Goal: Task Accomplishment & Management: Manage account settings

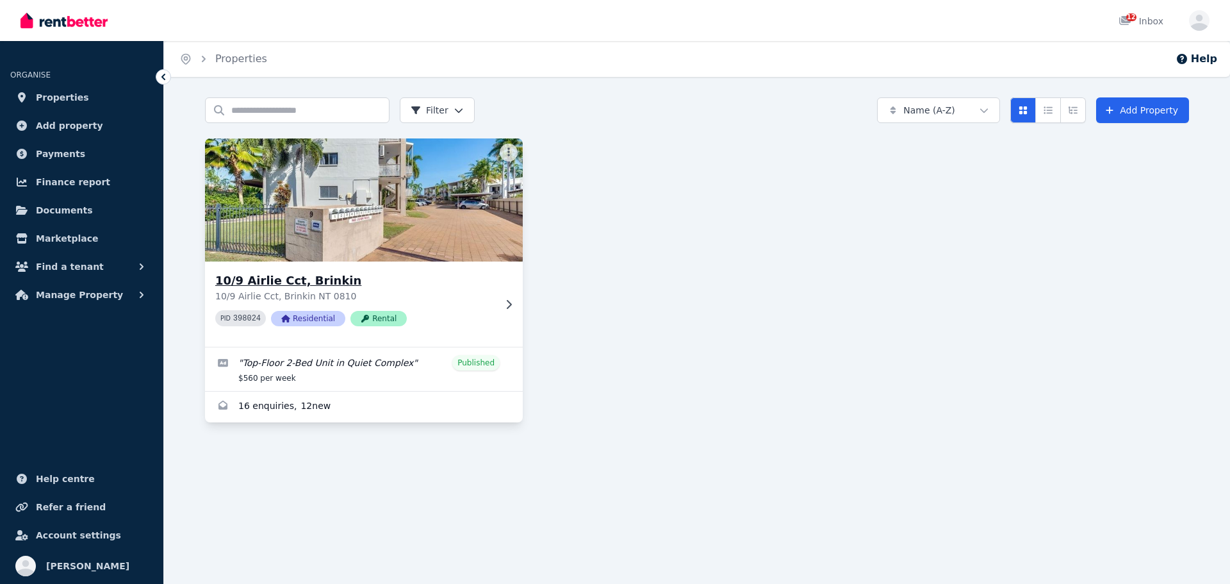
click at [509, 302] on icon at bounding box center [509, 303] width 5 height 9
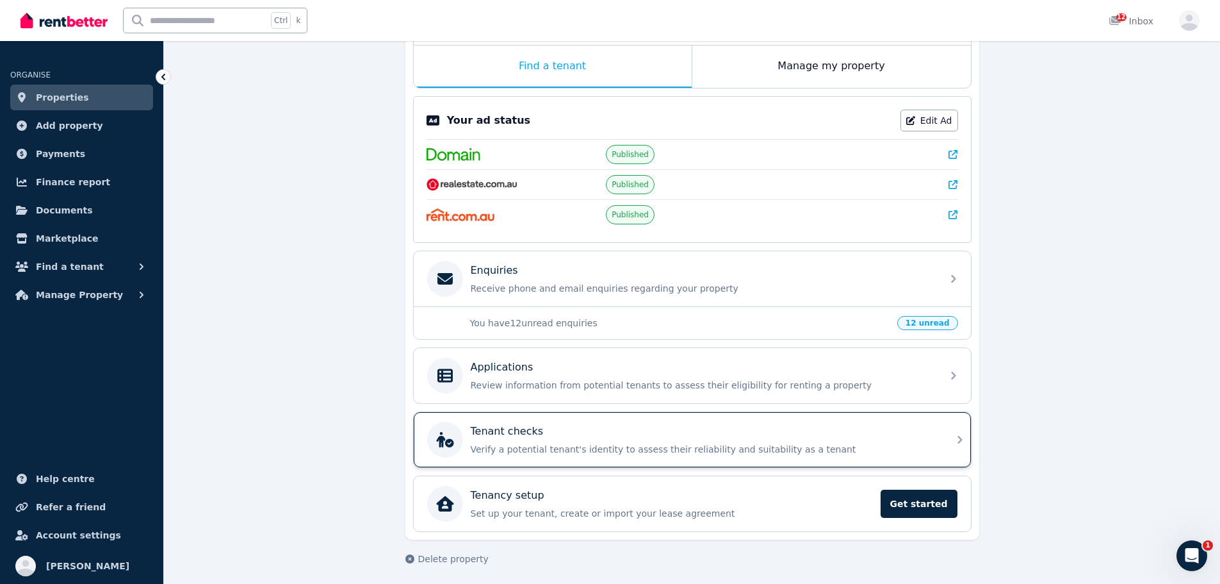
scroll to position [213, 0]
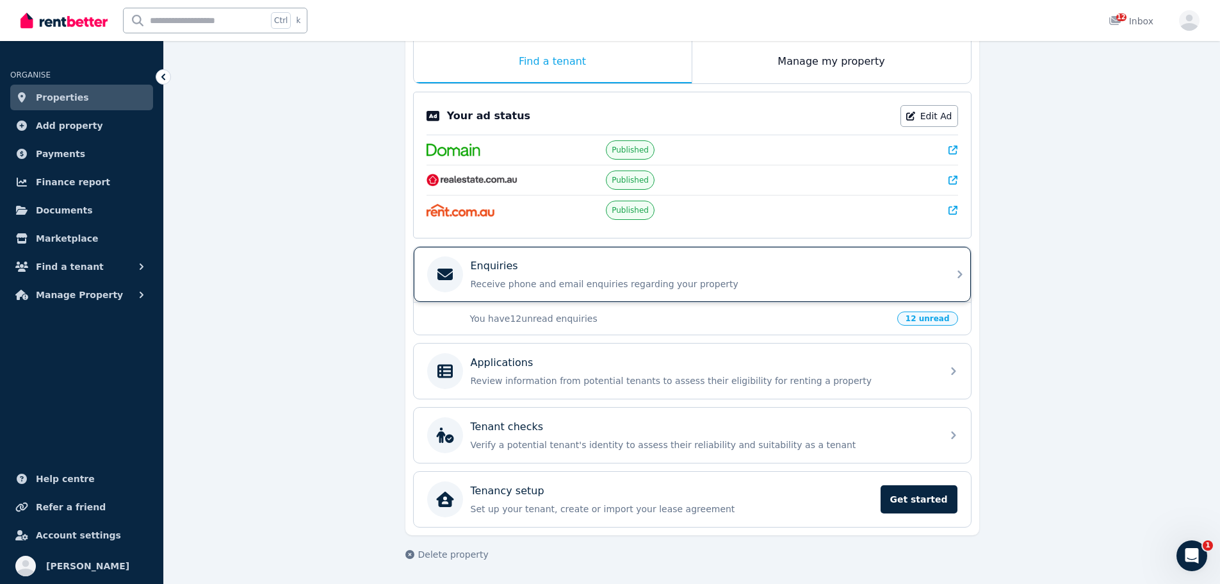
click at [822, 280] on p "Receive phone and email enquiries regarding your property" at bounding box center [703, 283] width 464 height 13
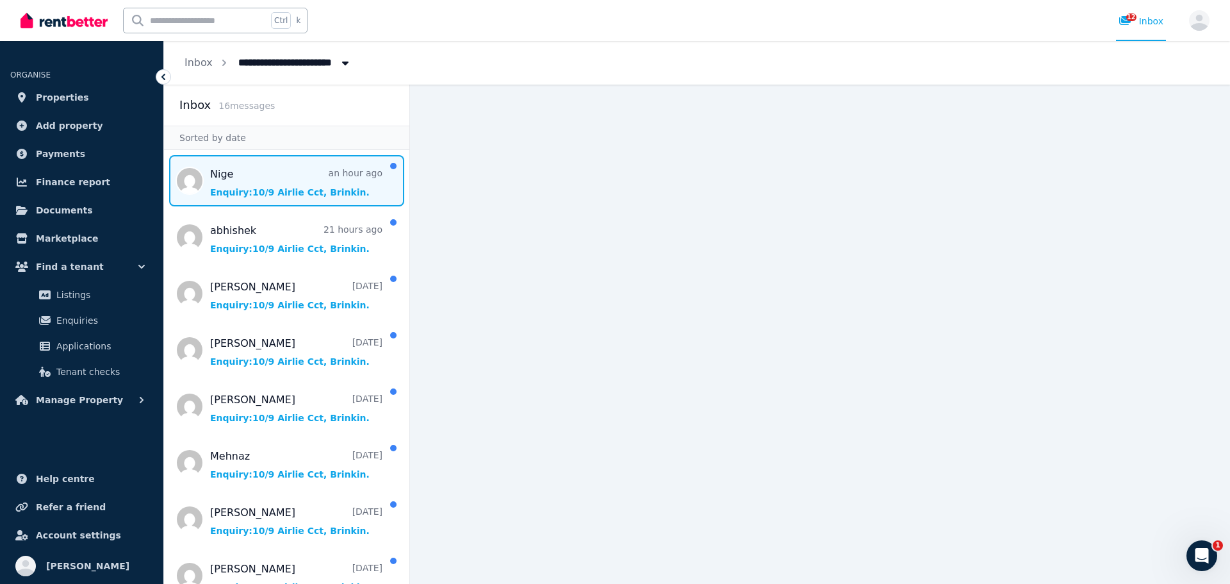
click at [291, 189] on span "Message list" at bounding box center [286, 180] width 245 height 51
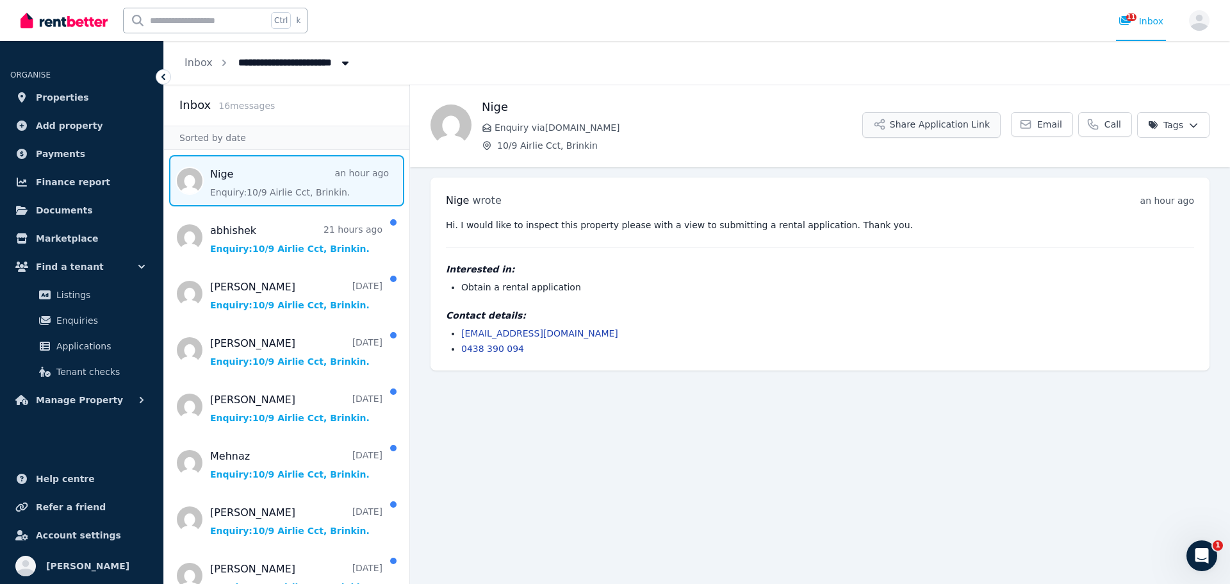
click at [991, 132] on button "Share Application Link" at bounding box center [931, 125] width 138 height 26
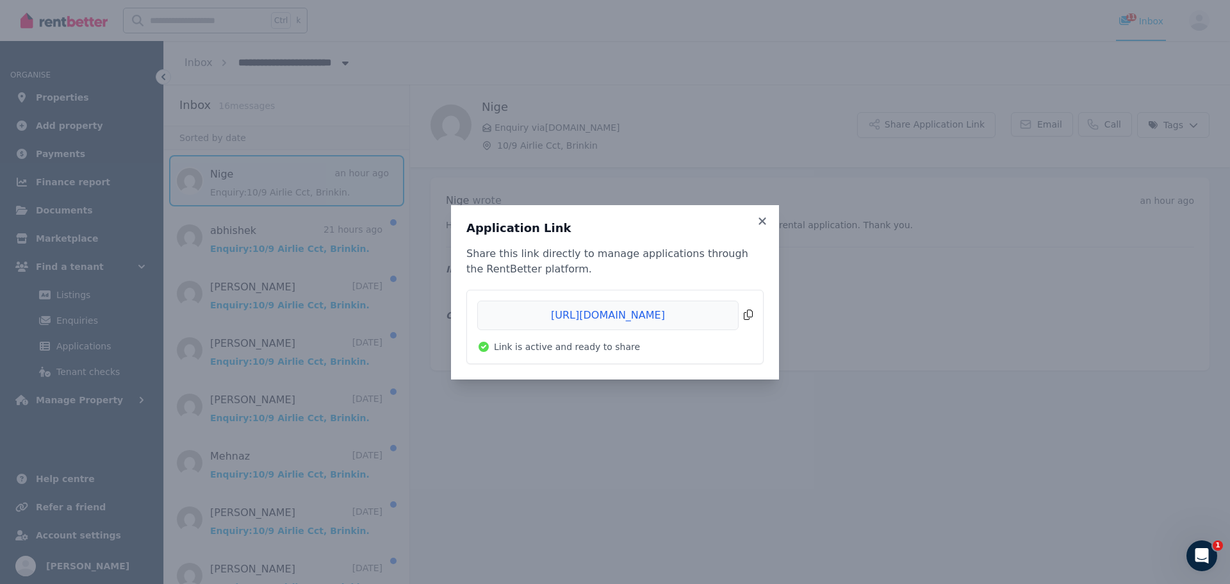
click at [751, 314] on span "Copied!" at bounding box center [614, 314] width 275 height 29
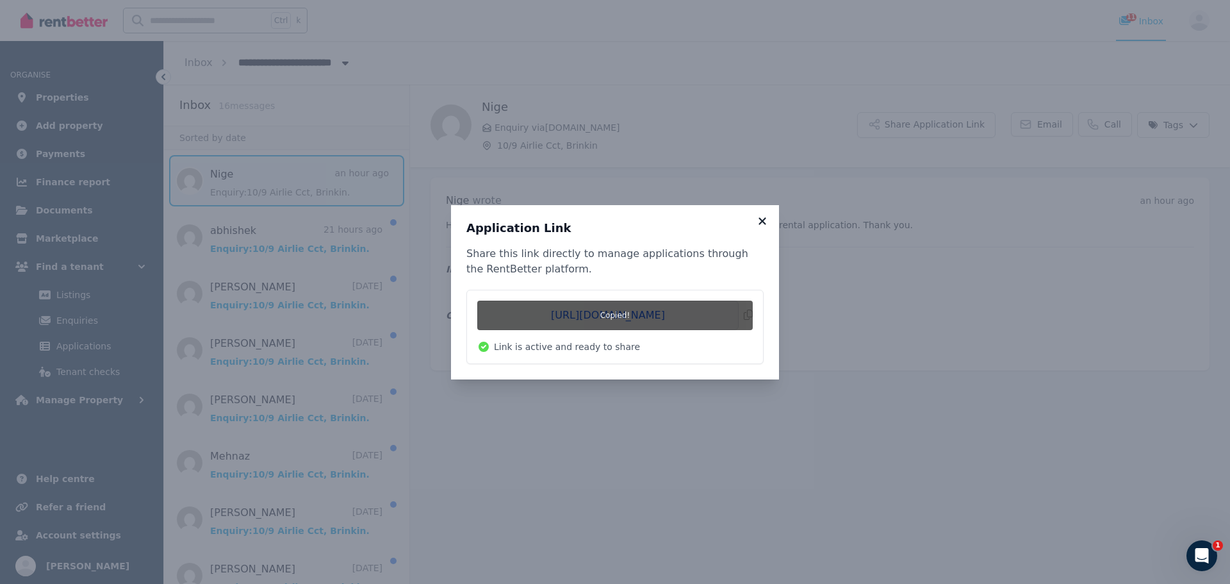
click at [764, 218] on icon at bounding box center [761, 220] width 7 height 7
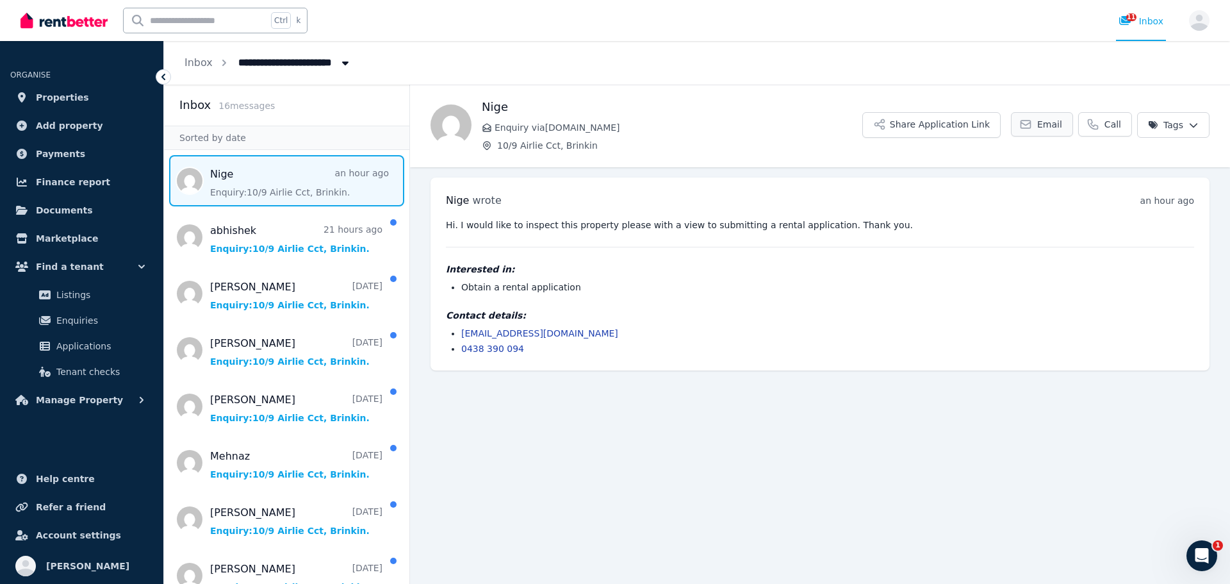
click at [1031, 123] on icon at bounding box center [1026, 124] width 10 height 8
drag, startPoint x: 569, startPoint y: 329, endPoint x: 464, endPoint y: 331, distance: 105.1
click at [464, 331] on li "[EMAIL_ADDRESS][DOMAIN_NAME]" at bounding box center [827, 333] width 733 height 13
copy link "[EMAIL_ADDRESS][DOMAIN_NAME]"
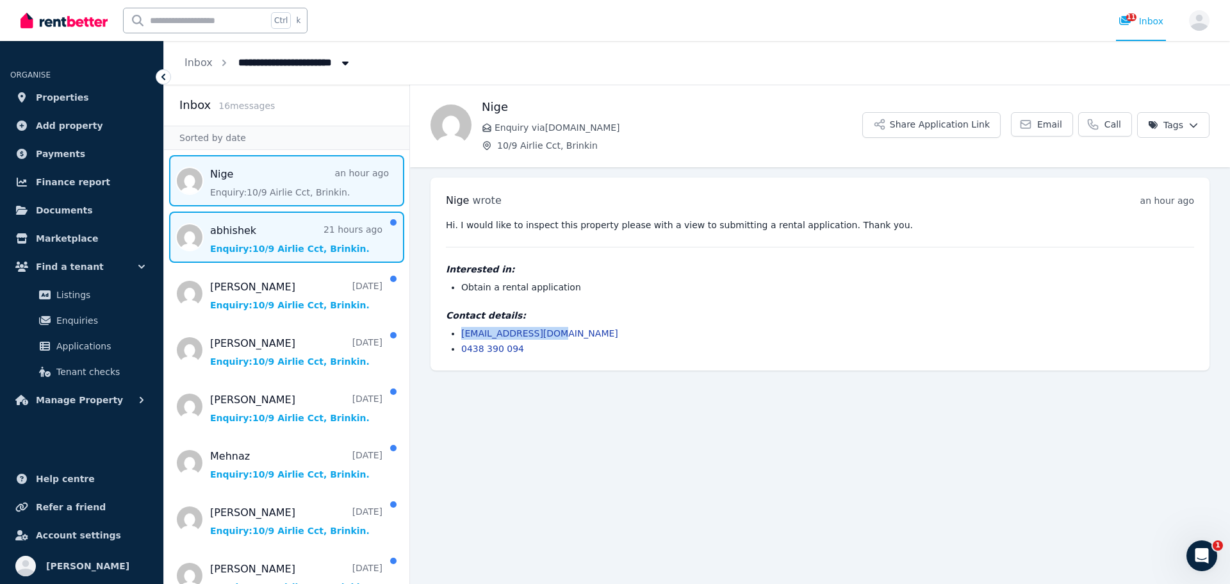
click at [299, 242] on span "Message list" at bounding box center [286, 236] width 245 height 51
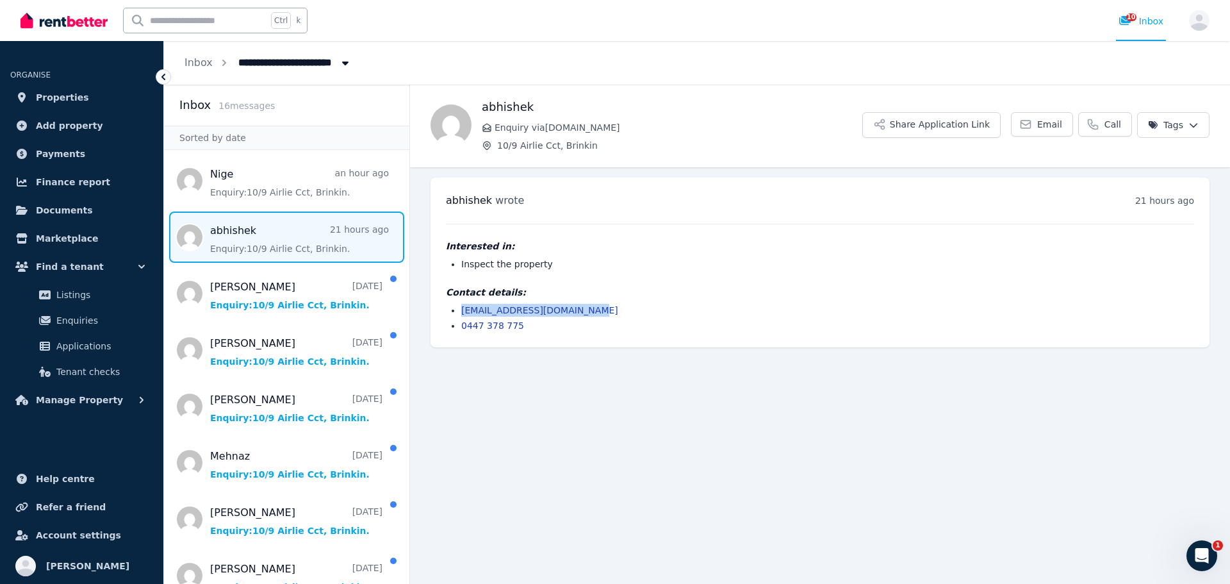
drag, startPoint x: 605, startPoint y: 314, endPoint x: 451, endPoint y: 307, distance: 153.9
click at [461, 307] on li "[EMAIL_ADDRESS][DOMAIN_NAME]" at bounding box center [827, 310] width 733 height 13
copy link "[EMAIL_ADDRESS][DOMAIN_NAME]"
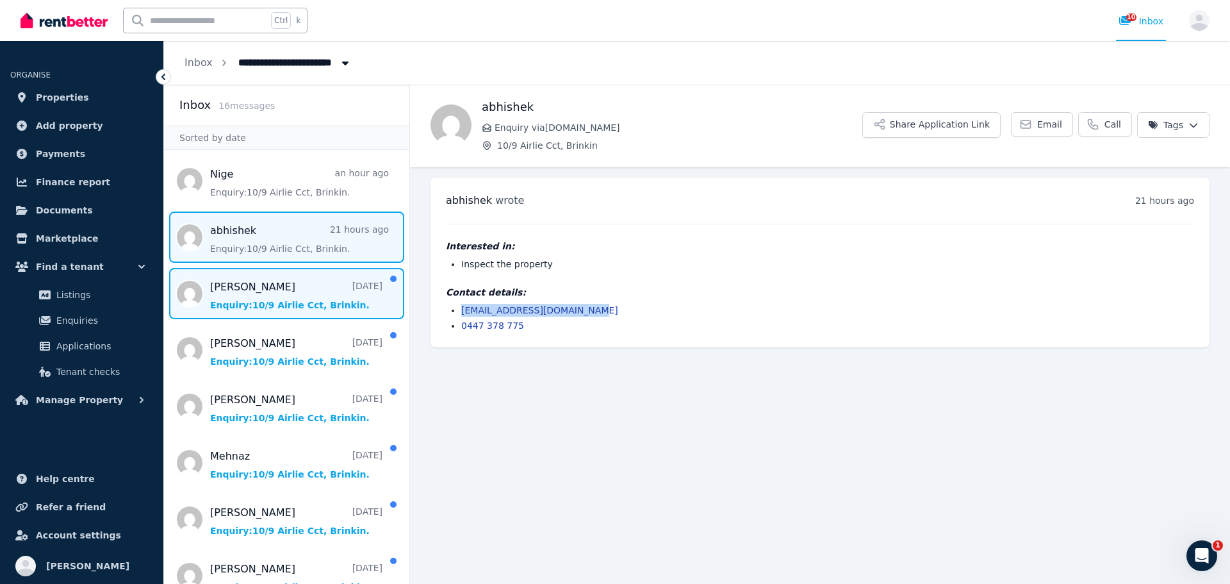
click at [234, 298] on span "Message list" at bounding box center [286, 293] width 245 height 51
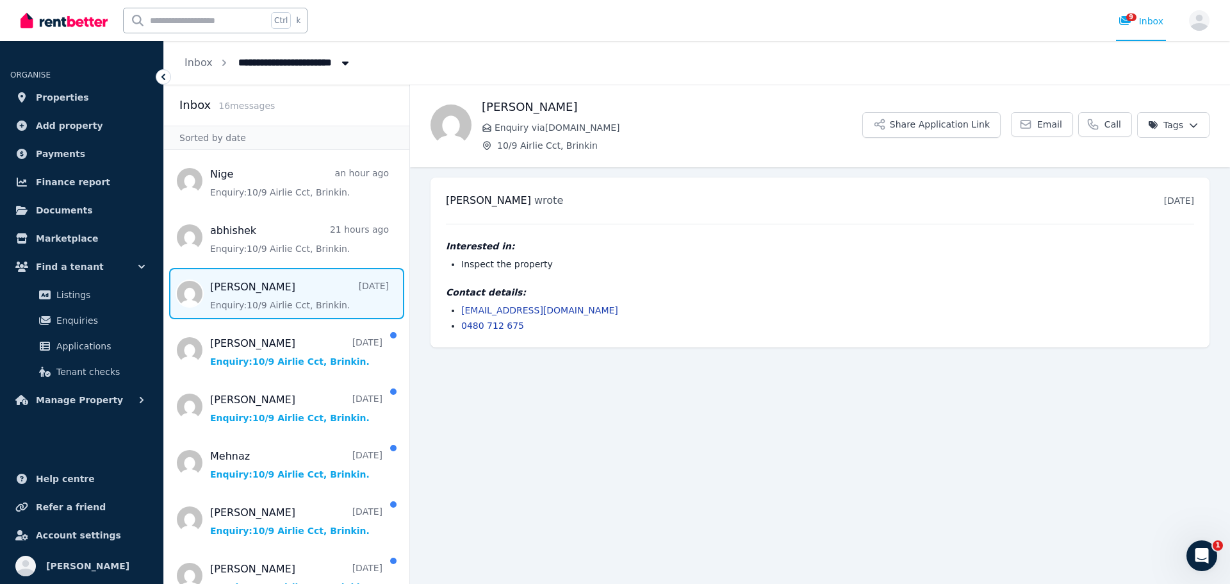
drag, startPoint x: 636, startPoint y: 309, endPoint x: 464, endPoint y: 310, distance: 171.7
click at [464, 310] on li "[EMAIL_ADDRESS][DOMAIN_NAME]" at bounding box center [827, 310] width 733 height 13
copy link "[EMAIL_ADDRESS][DOMAIN_NAME]"
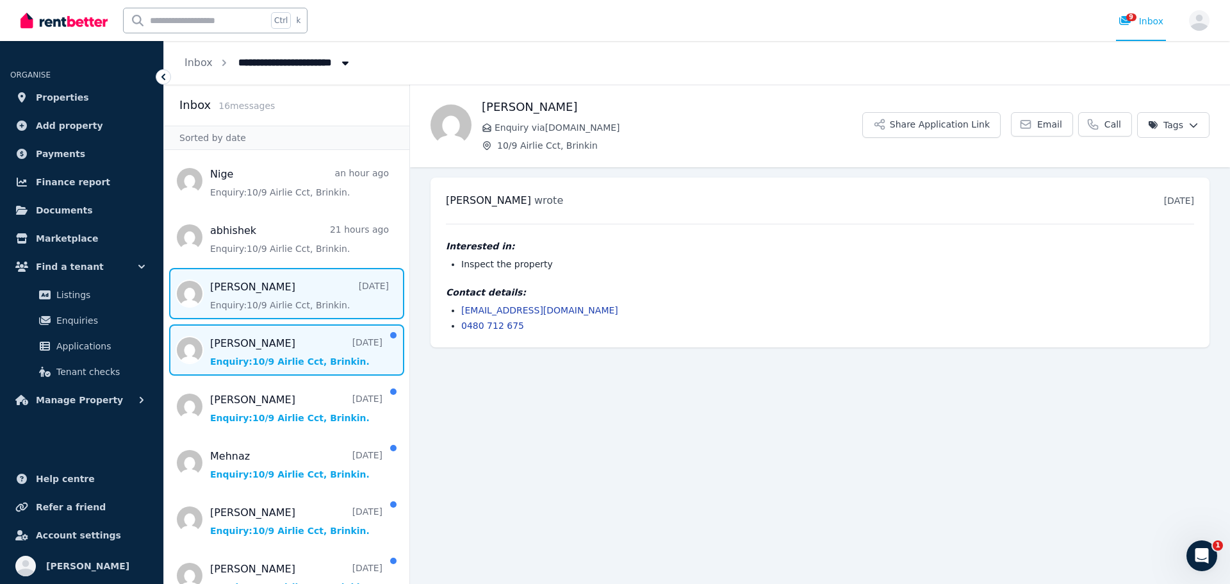
click at [291, 338] on span "Message list" at bounding box center [286, 349] width 245 height 51
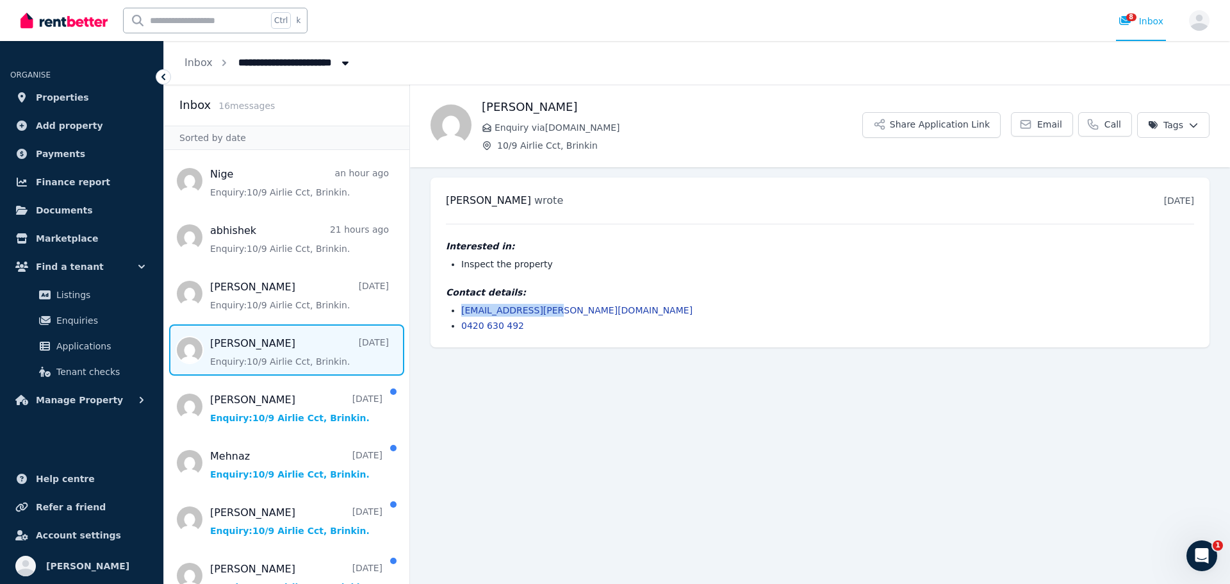
drag, startPoint x: 590, startPoint y: 309, endPoint x: 462, endPoint y: 311, distance: 128.1
click at [462, 311] on li "[EMAIL_ADDRESS][PERSON_NAME][DOMAIN_NAME]" at bounding box center [827, 310] width 733 height 13
copy link "[EMAIL_ADDRESS][PERSON_NAME][DOMAIN_NAME]"
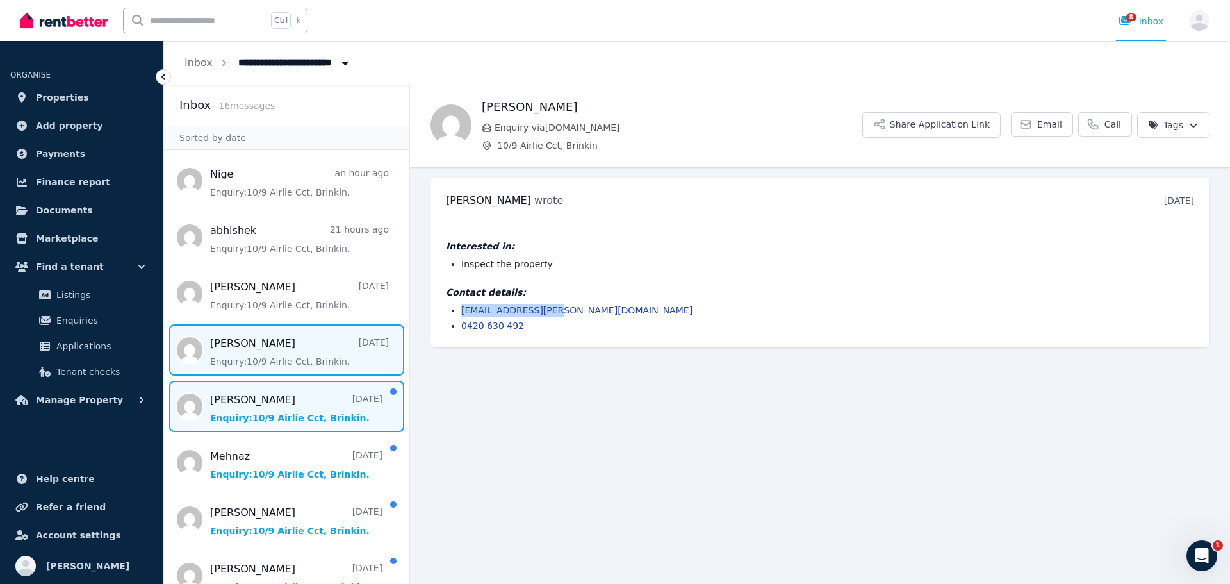
click at [281, 386] on span "Message list" at bounding box center [286, 405] width 245 height 51
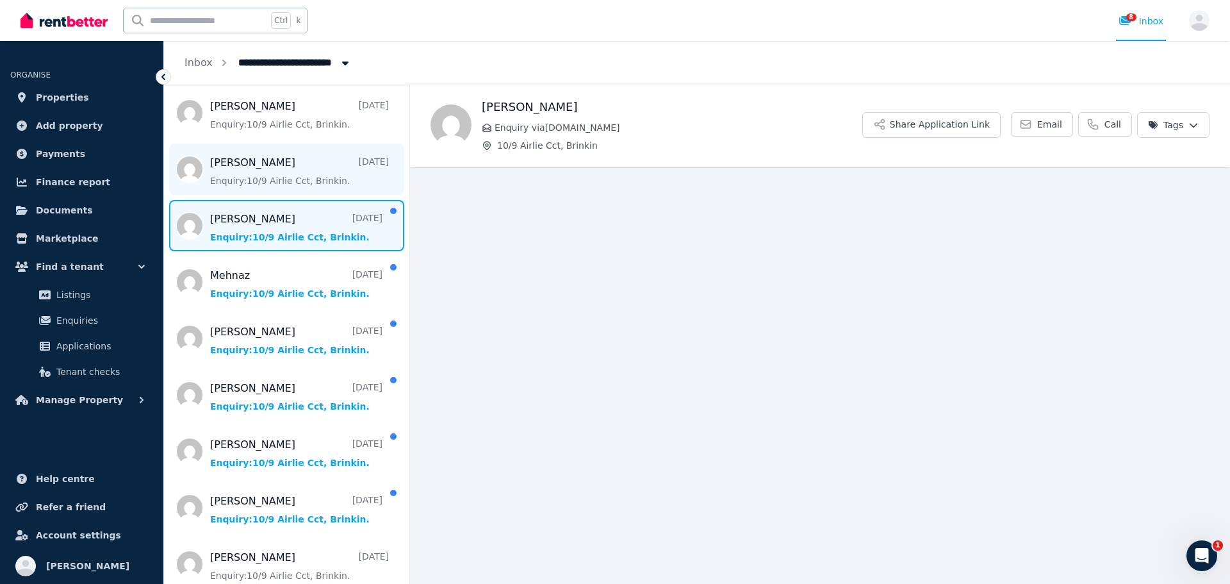
scroll to position [192, 0]
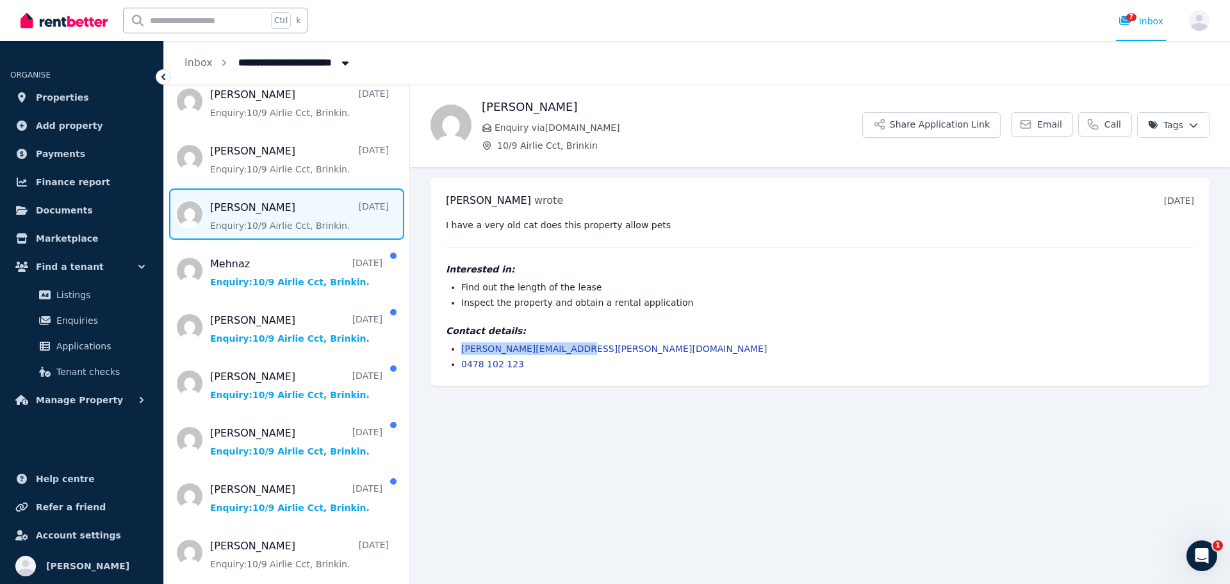
drag, startPoint x: 597, startPoint y: 346, endPoint x: 461, endPoint y: 346, distance: 136.4
click at [461, 346] on ul "[PERSON_NAME][EMAIL_ADDRESS][PERSON_NAME][DOMAIN_NAME] 0478 102 123" at bounding box center [820, 356] width 748 height 28
copy link "[PERSON_NAME][EMAIL_ADDRESS][PERSON_NAME][DOMAIN_NAME]"
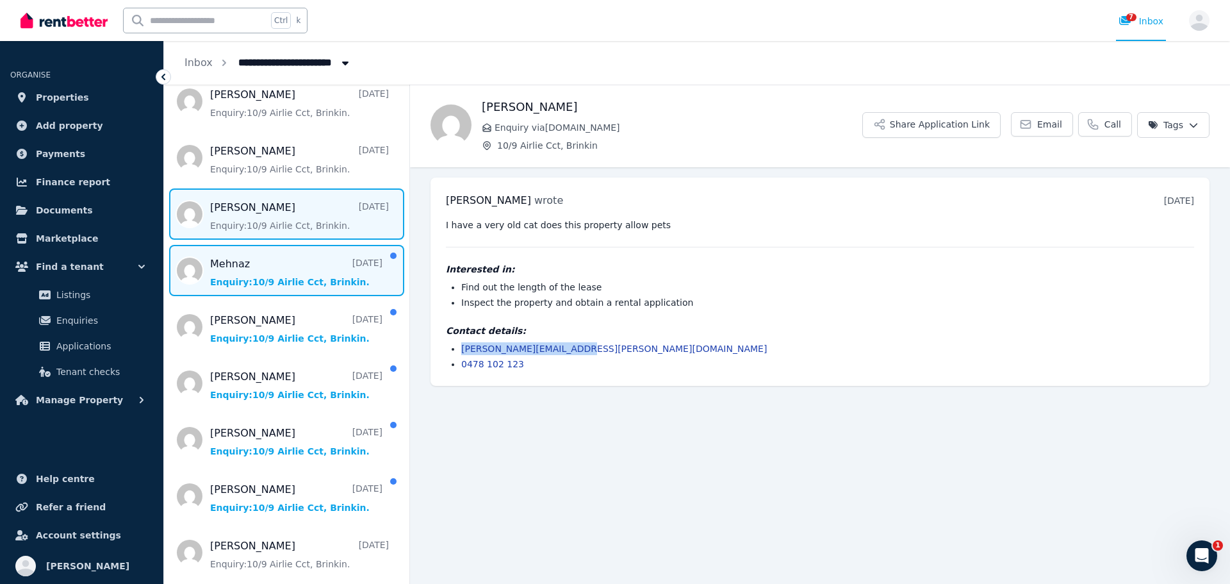
click at [303, 282] on span "Message list" at bounding box center [286, 270] width 245 height 51
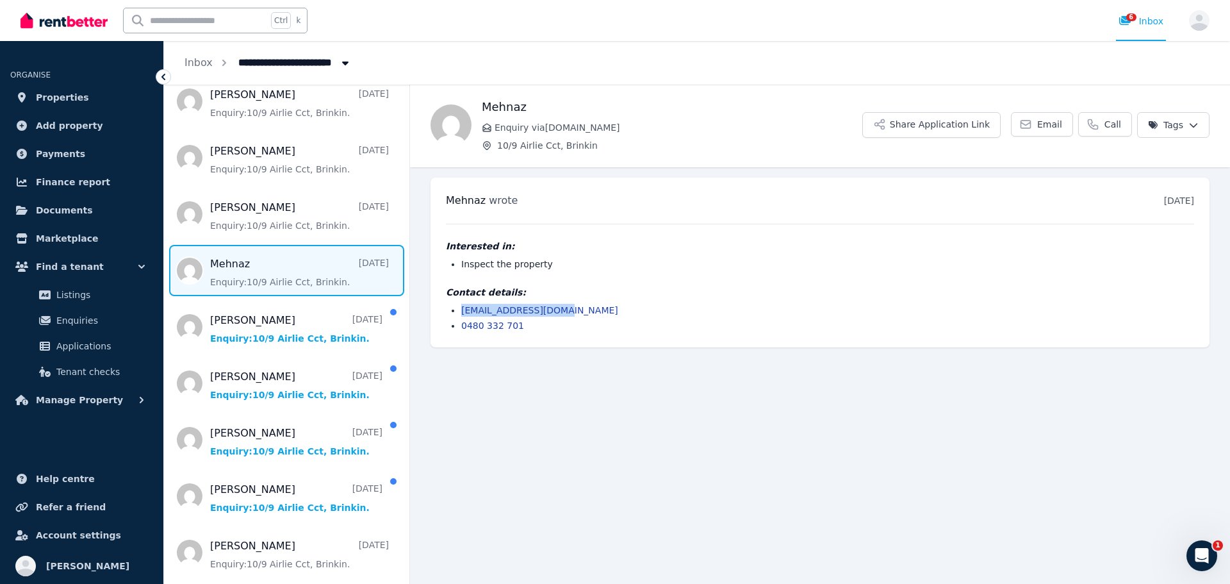
drag, startPoint x: 626, startPoint y: 309, endPoint x: 464, endPoint y: 304, distance: 162.1
click at [464, 304] on li "[EMAIL_ADDRESS][DOMAIN_NAME]" at bounding box center [827, 310] width 733 height 13
copy link "[EMAIL_ADDRESS][DOMAIN_NAME]"
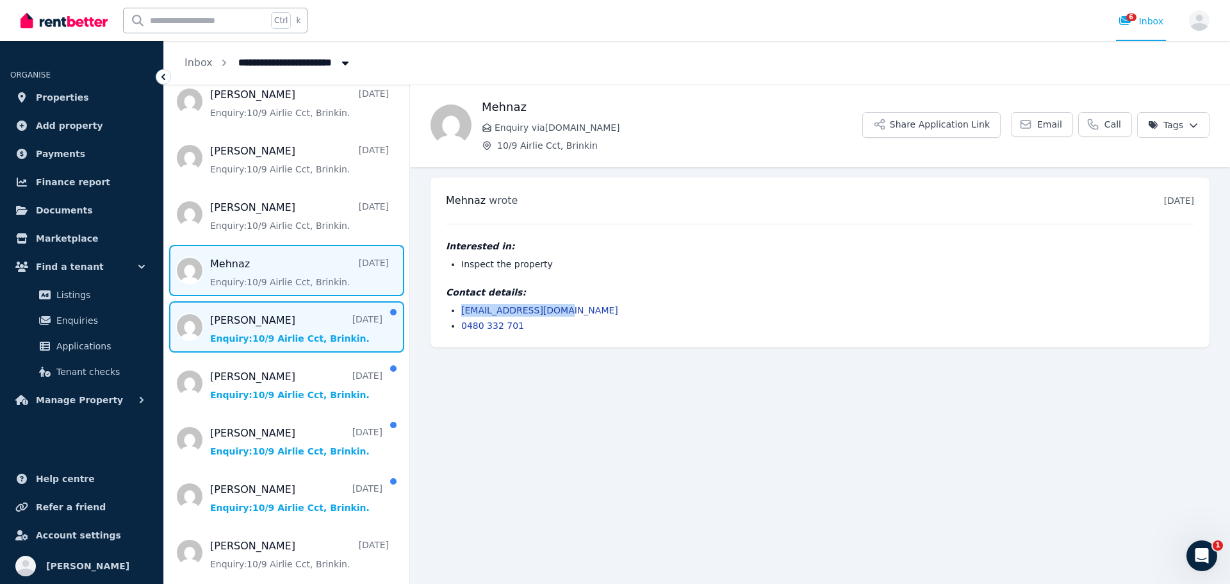
click at [233, 334] on span "Message list" at bounding box center [286, 326] width 245 height 51
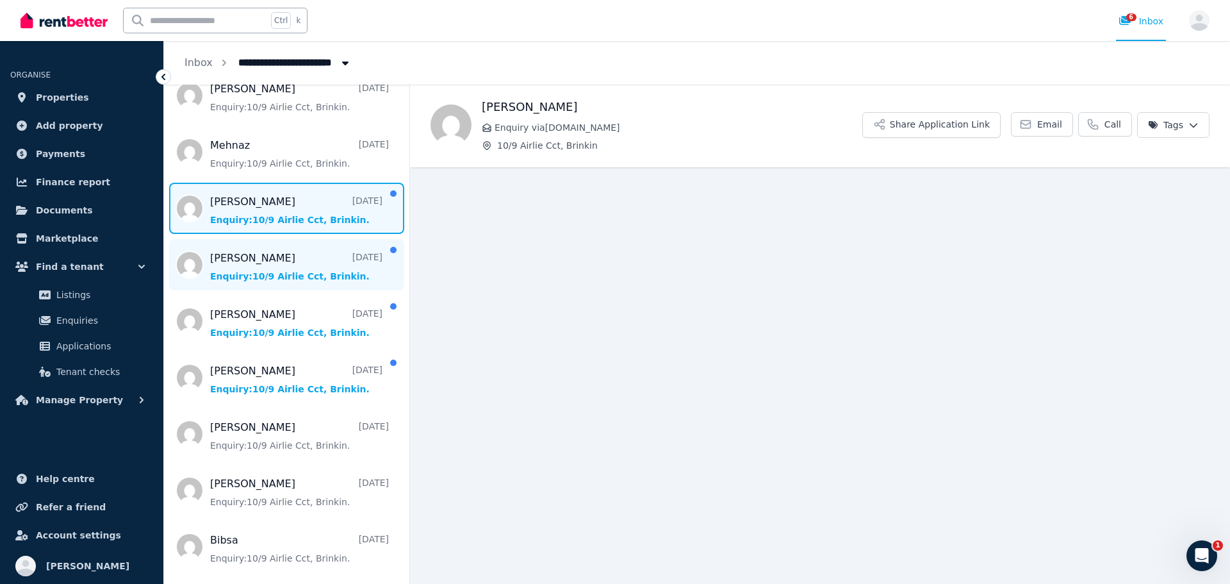
scroll to position [384, 0]
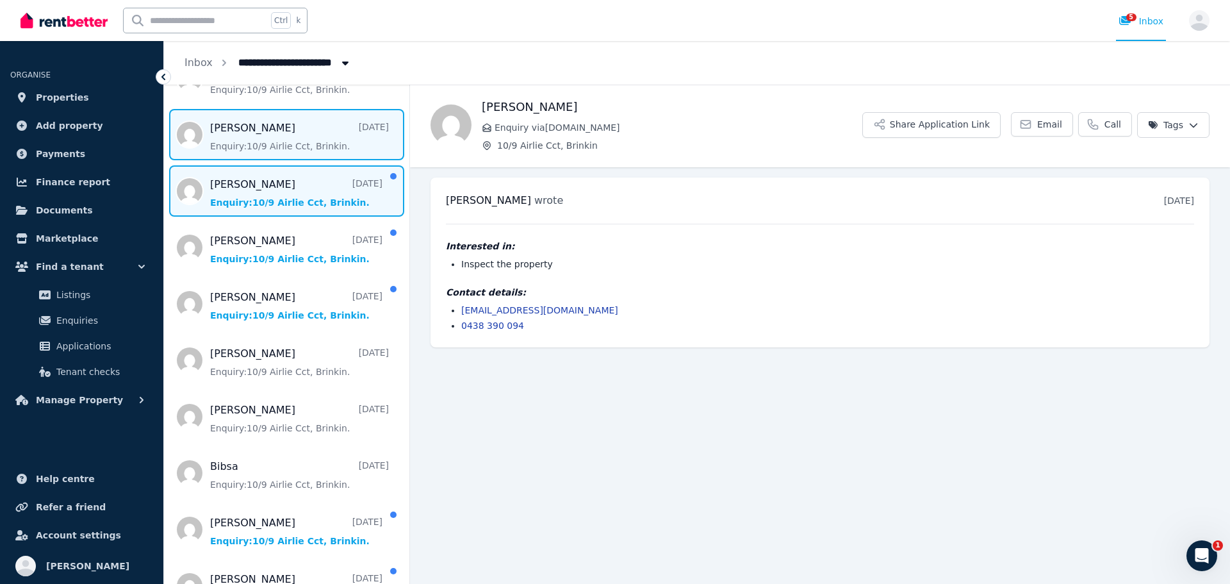
click at [256, 196] on span "Message list" at bounding box center [286, 190] width 245 height 51
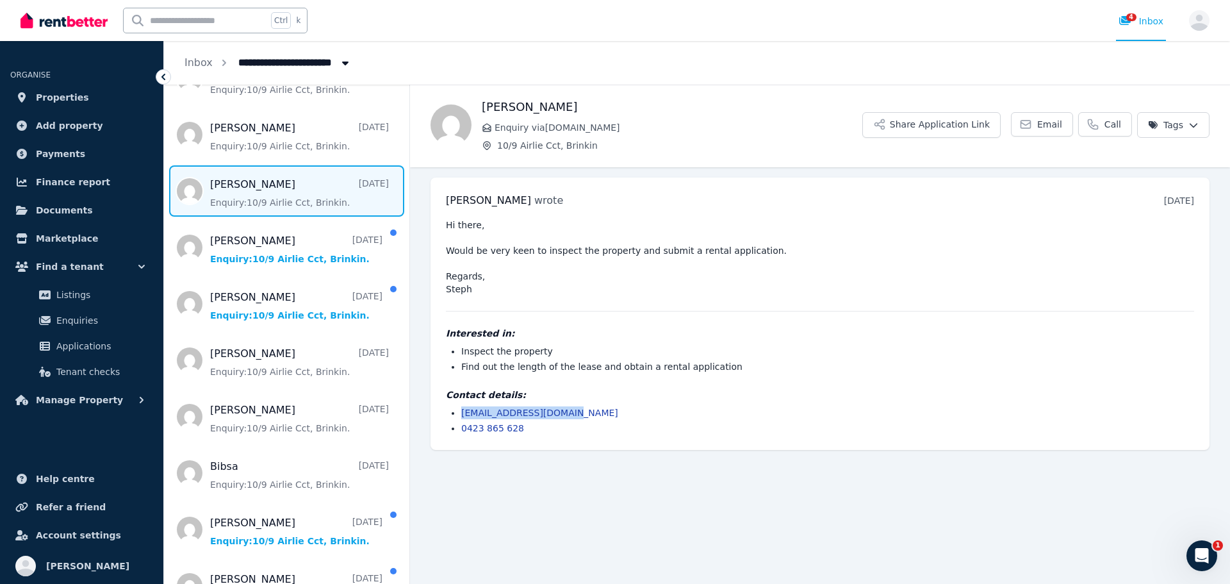
drag, startPoint x: 591, startPoint y: 411, endPoint x: 461, endPoint y: 407, distance: 130.7
click at [461, 407] on ul "[EMAIL_ADDRESS][DOMAIN_NAME] 0423 865 628" at bounding box center [820, 420] width 748 height 28
copy link "[EMAIL_ADDRESS][DOMAIN_NAME]"
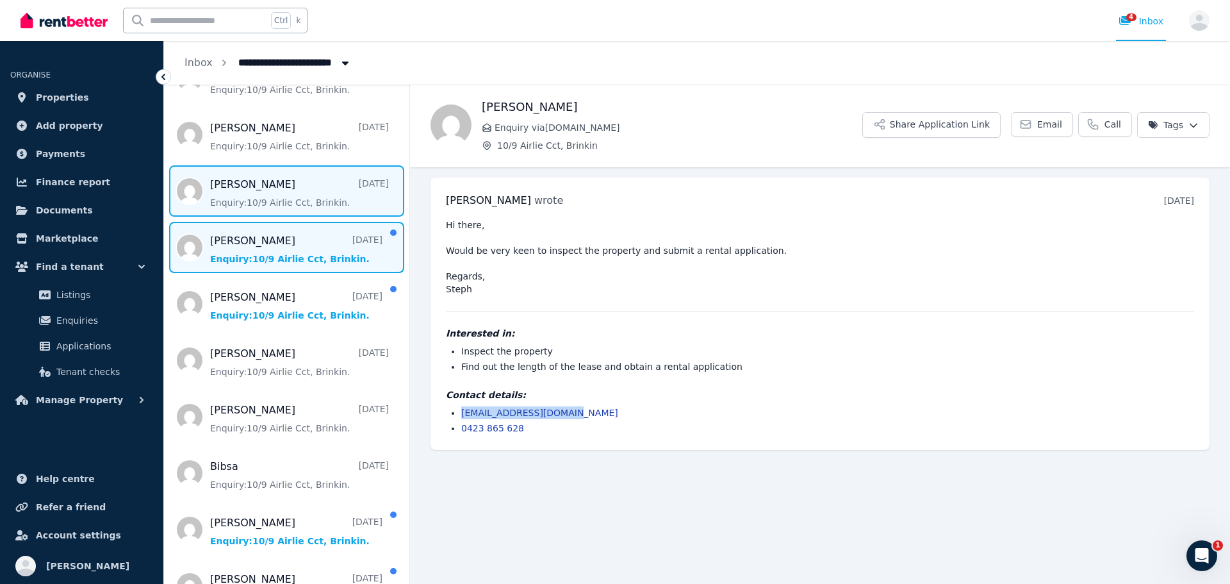
click at [288, 241] on span "Message list" at bounding box center [286, 247] width 245 height 51
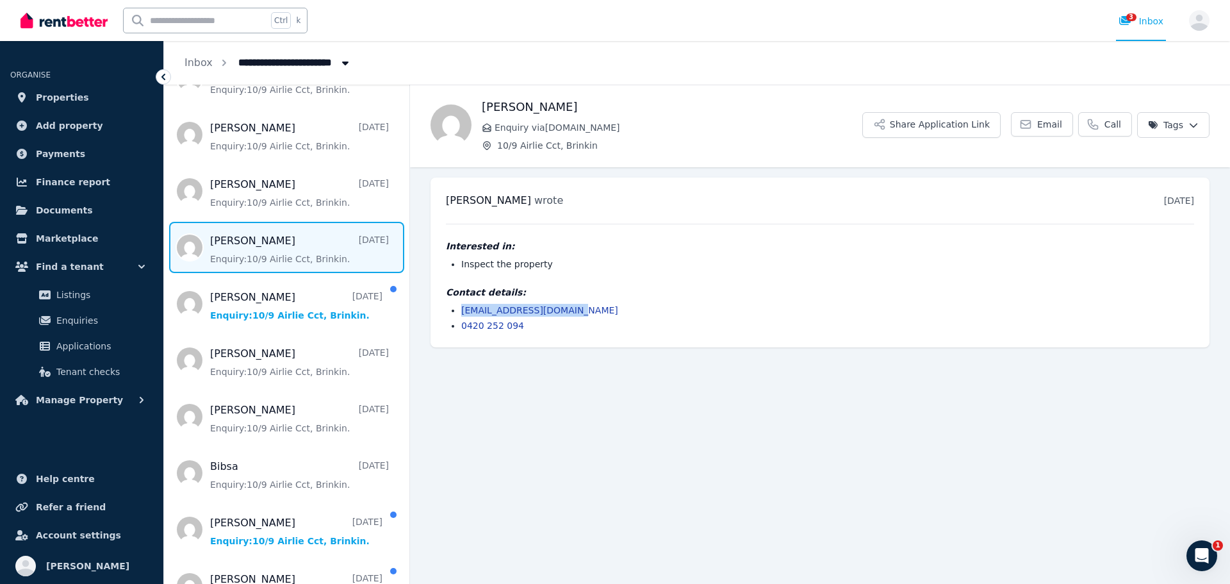
drag, startPoint x: 601, startPoint y: 307, endPoint x: 461, endPoint y: 301, distance: 141.0
click at [461, 301] on div "Contact details: [EMAIL_ADDRESS][DOMAIN_NAME] 0420 252 094" at bounding box center [820, 309] width 748 height 46
copy link "[EMAIL_ADDRESS][DOMAIN_NAME]"
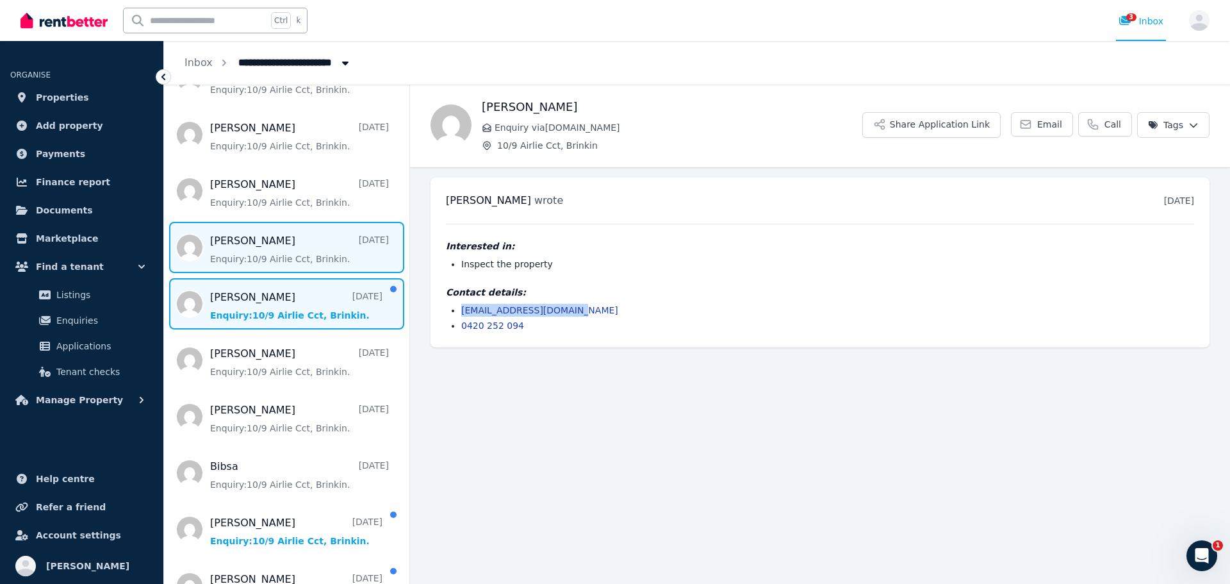
click at [263, 313] on span "Message list" at bounding box center [286, 303] width 245 height 51
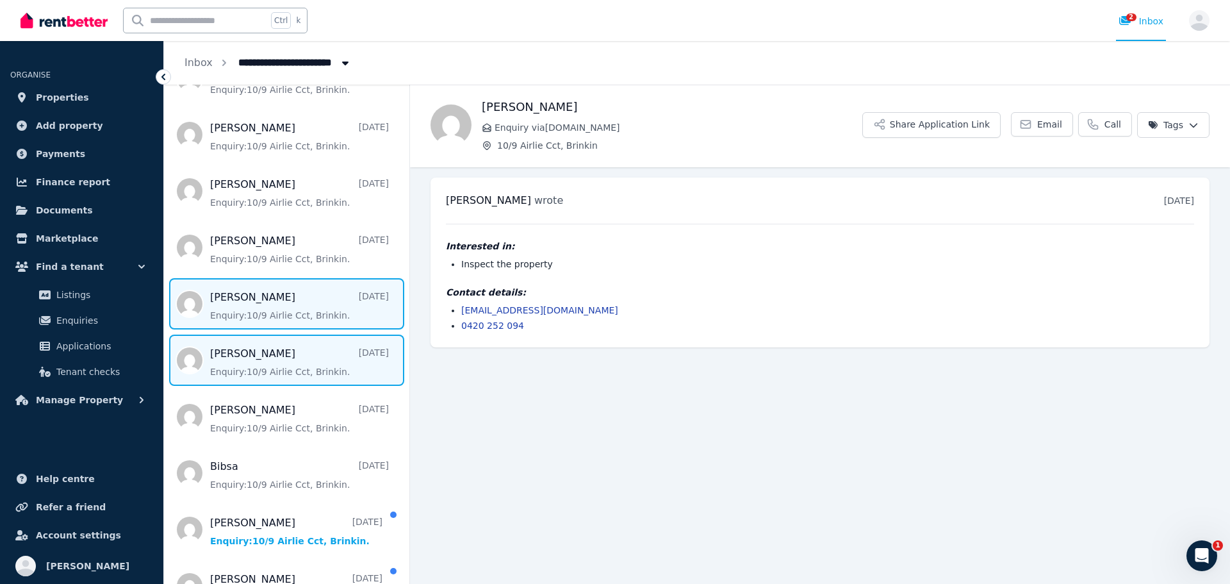
click at [320, 351] on span "Message list" at bounding box center [286, 359] width 245 height 51
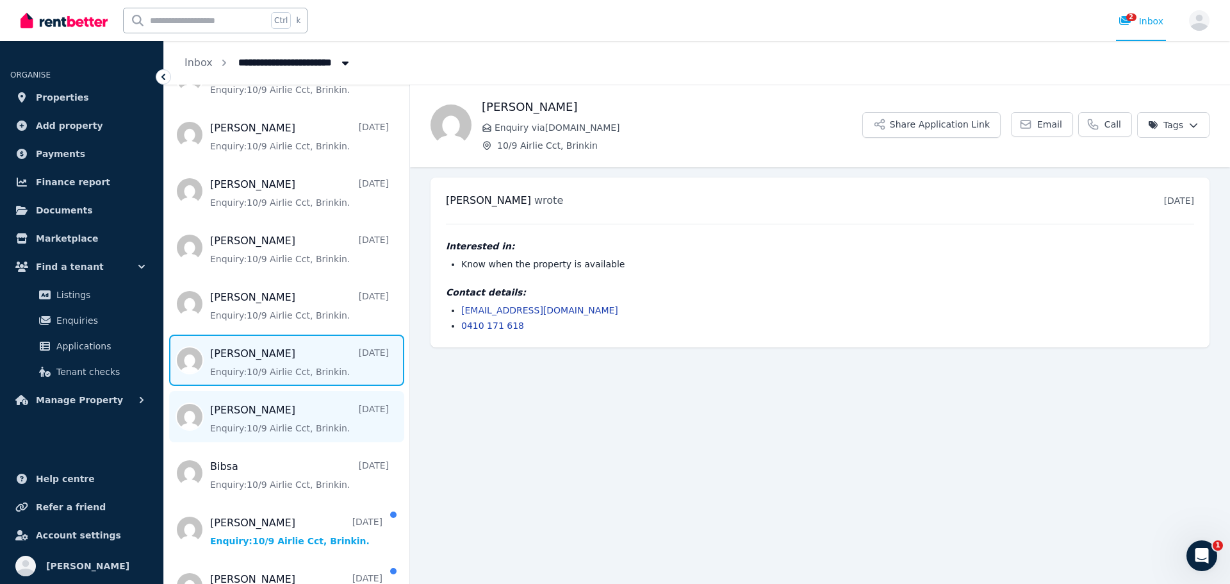
scroll to position [473, 0]
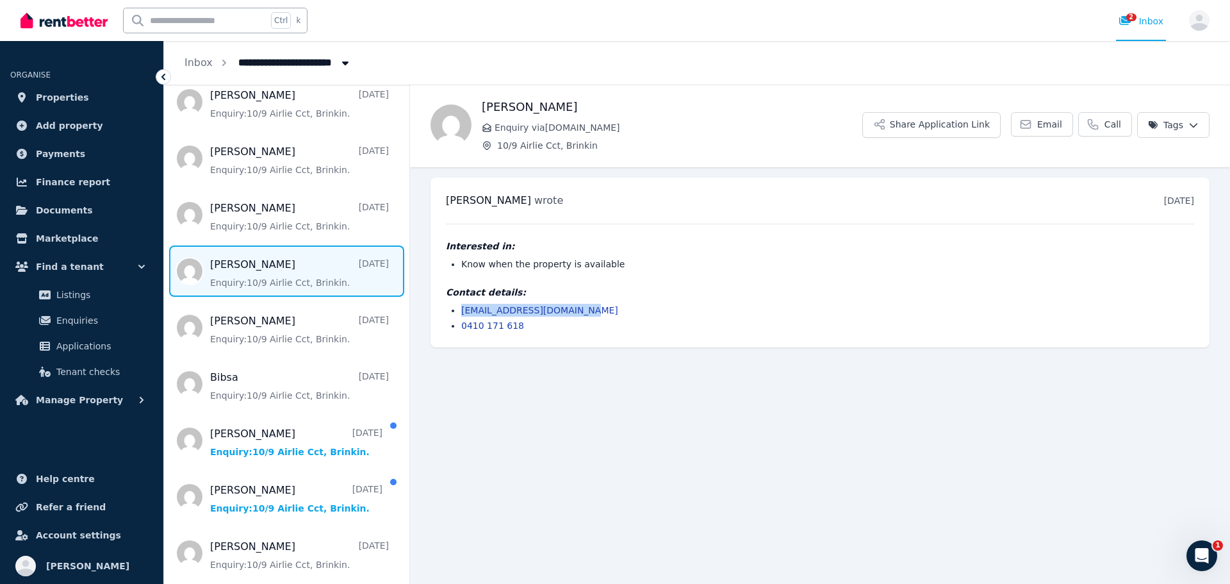
drag, startPoint x: 584, startPoint y: 304, endPoint x: 461, endPoint y: 308, distance: 123.7
click at [461, 308] on ul "[EMAIL_ADDRESS][DOMAIN_NAME] 0410 171 618" at bounding box center [820, 318] width 748 height 28
copy link "[EMAIL_ADDRESS][DOMAIN_NAME]"
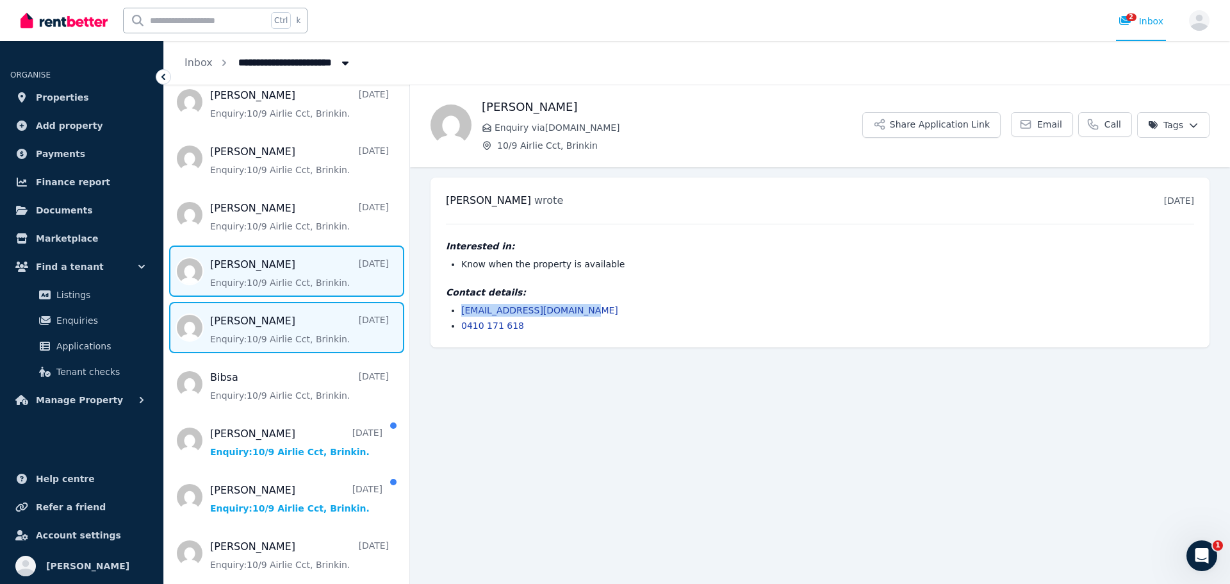
click at [289, 320] on span "Message list" at bounding box center [286, 327] width 245 height 51
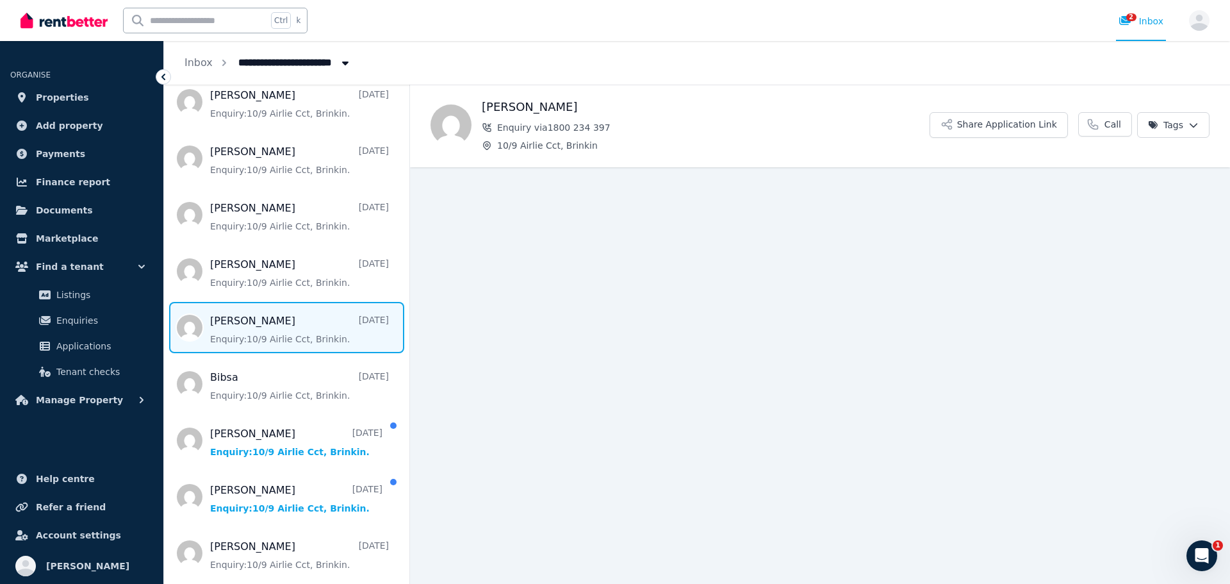
click at [325, 331] on span "Message list" at bounding box center [286, 327] width 245 height 51
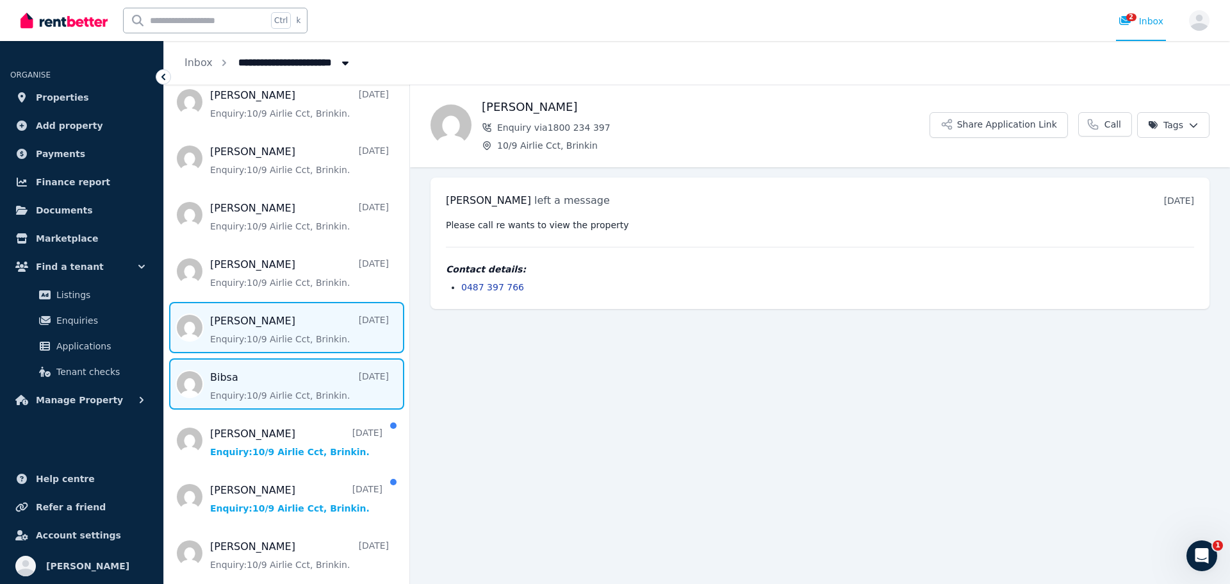
click at [252, 377] on span "Message list" at bounding box center [286, 383] width 245 height 51
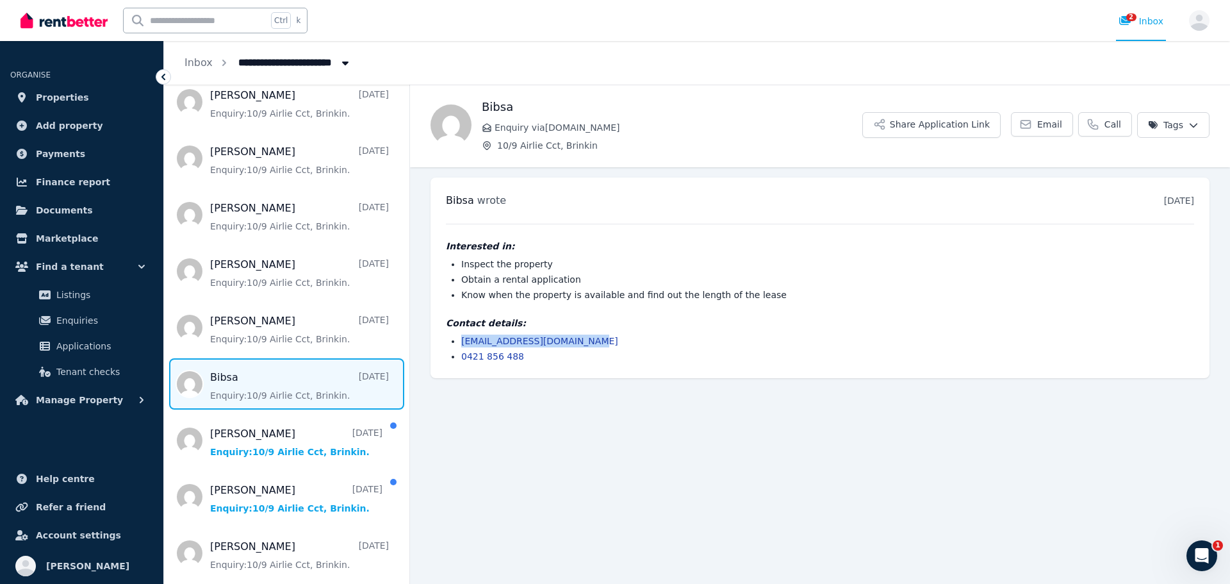
drag, startPoint x: 589, startPoint y: 338, endPoint x: 458, endPoint y: 342, distance: 131.4
click at [458, 342] on ul "[EMAIL_ADDRESS][DOMAIN_NAME] 0421 856 488" at bounding box center [820, 348] width 748 height 28
copy link "[EMAIL_ADDRESS][DOMAIN_NAME]"
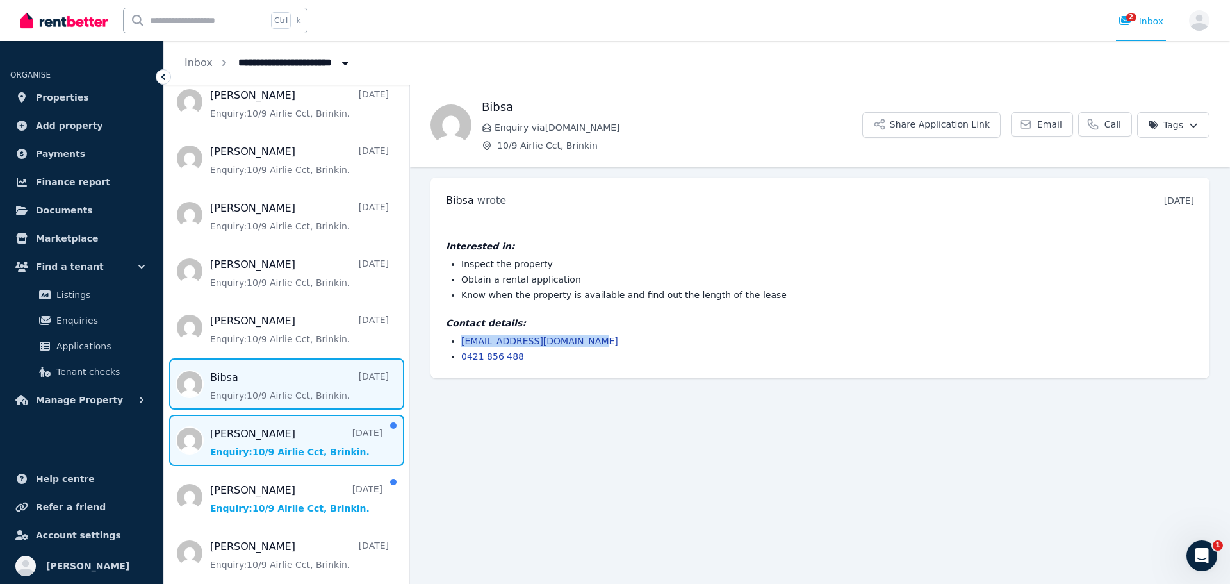
click at [281, 443] on span "Message list" at bounding box center [286, 439] width 245 height 51
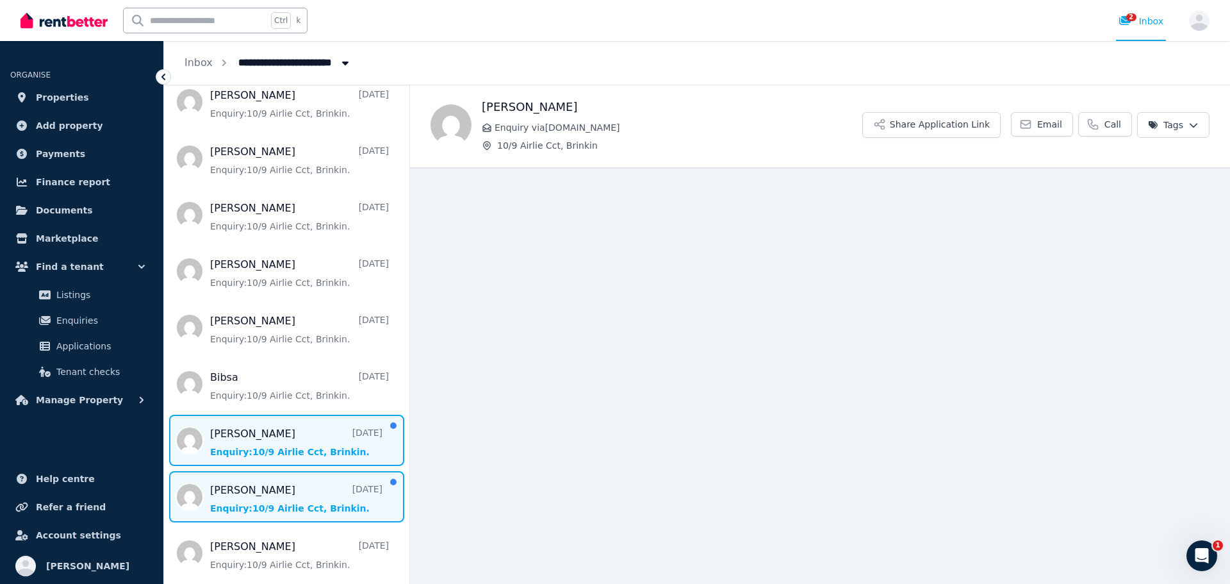
click at [256, 499] on span "Message list" at bounding box center [286, 496] width 245 height 51
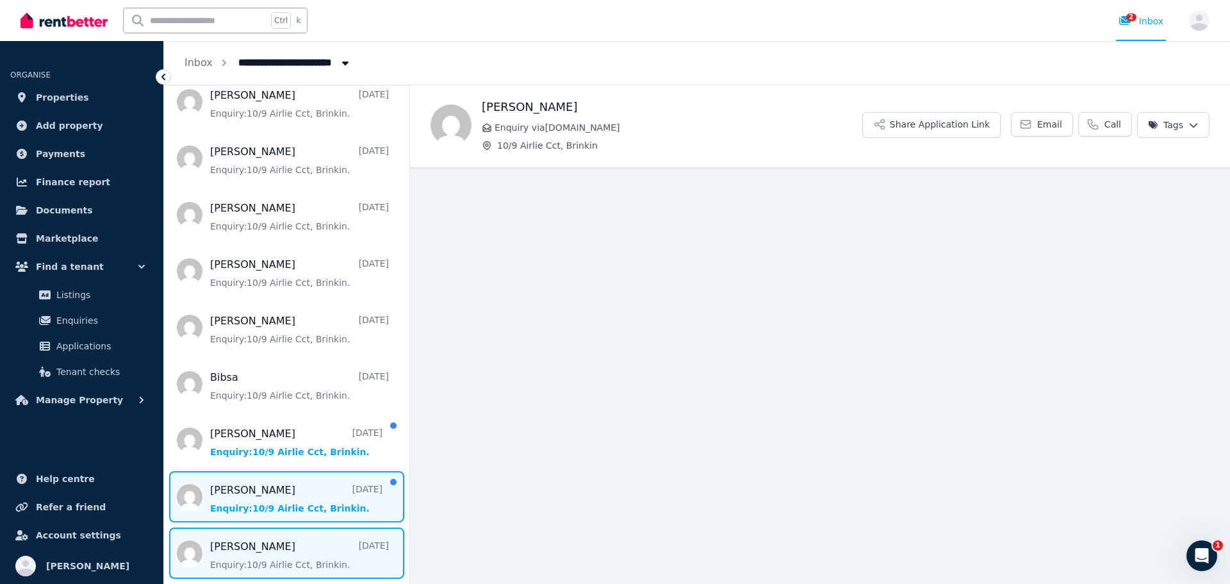
click at [301, 535] on span "Message list" at bounding box center [286, 552] width 245 height 51
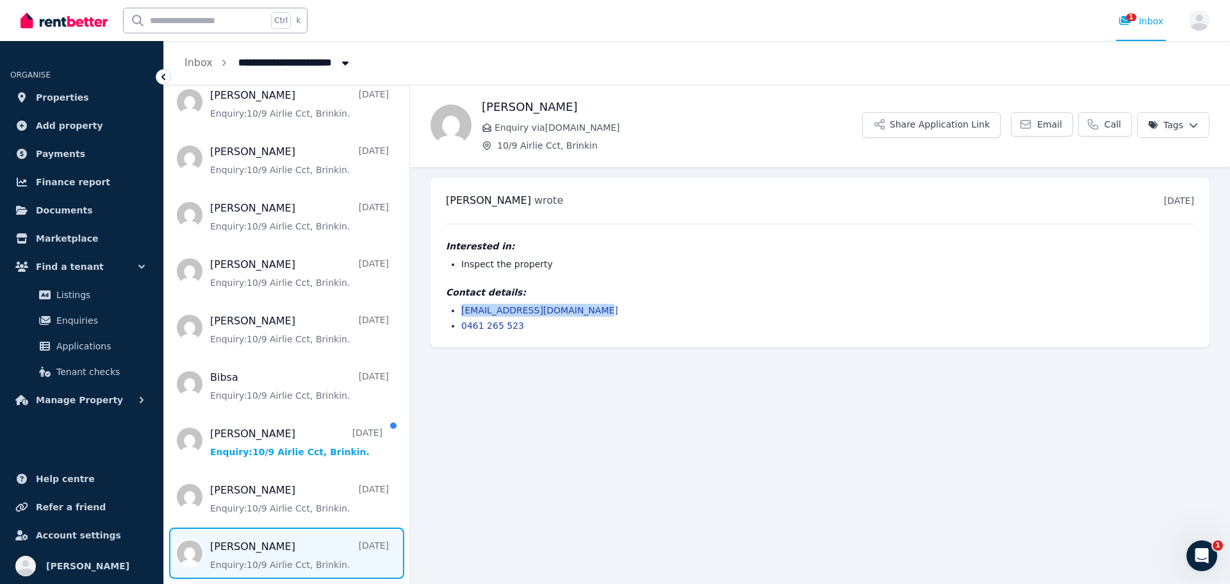
drag, startPoint x: 610, startPoint y: 309, endPoint x: 459, endPoint y: 307, distance: 151.2
click at [459, 307] on ul "[EMAIL_ADDRESS][DOMAIN_NAME] 0461 265 523" at bounding box center [820, 318] width 748 height 28
click at [927, 119] on button "Share Application Link" at bounding box center [931, 125] width 138 height 26
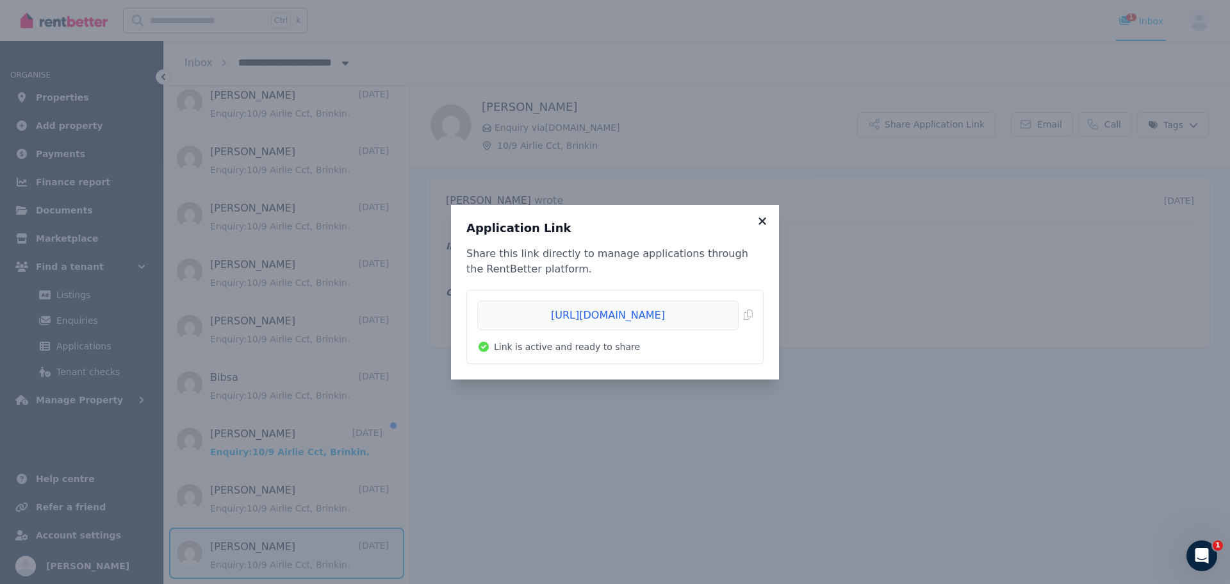
click at [763, 222] on icon at bounding box center [761, 220] width 7 height 7
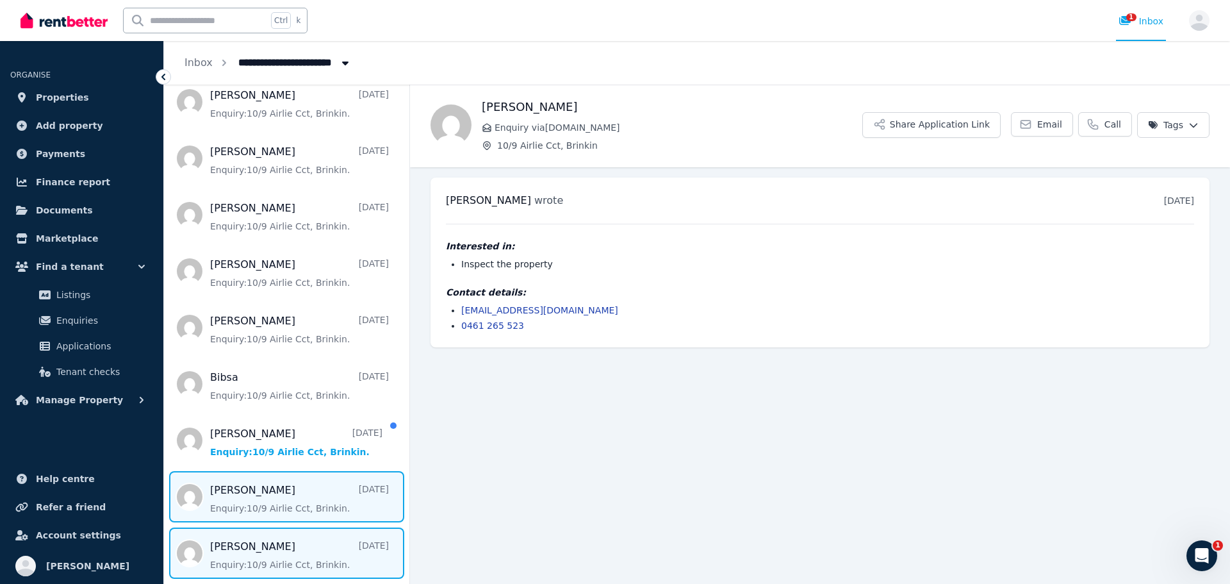
click at [279, 479] on span "Message list" at bounding box center [286, 496] width 245 height 51
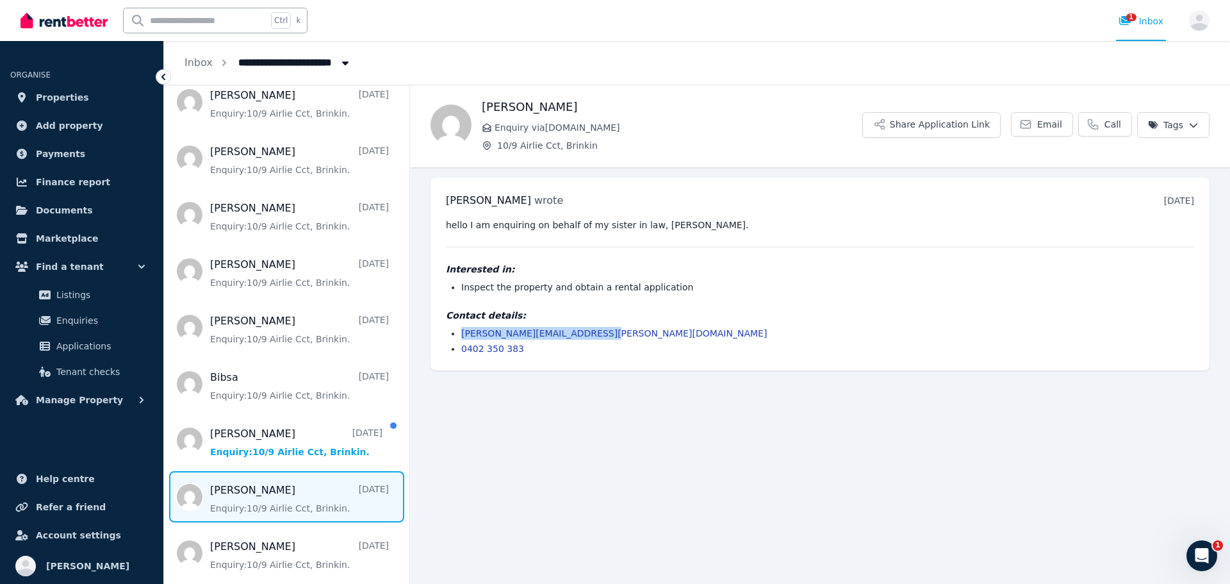
drag, startPoint x: 607, startPoint y: 333, endPoint x: 458, endPoint y: 331, distance: 148.6
click at [458, 331] on ul "[PERSON_NAME][EMAIL_ADDRESS][PERSON_NAME][DOMAIN_NAME] 0402 350 383" at bounding box center [820, 341] width 748 height 28
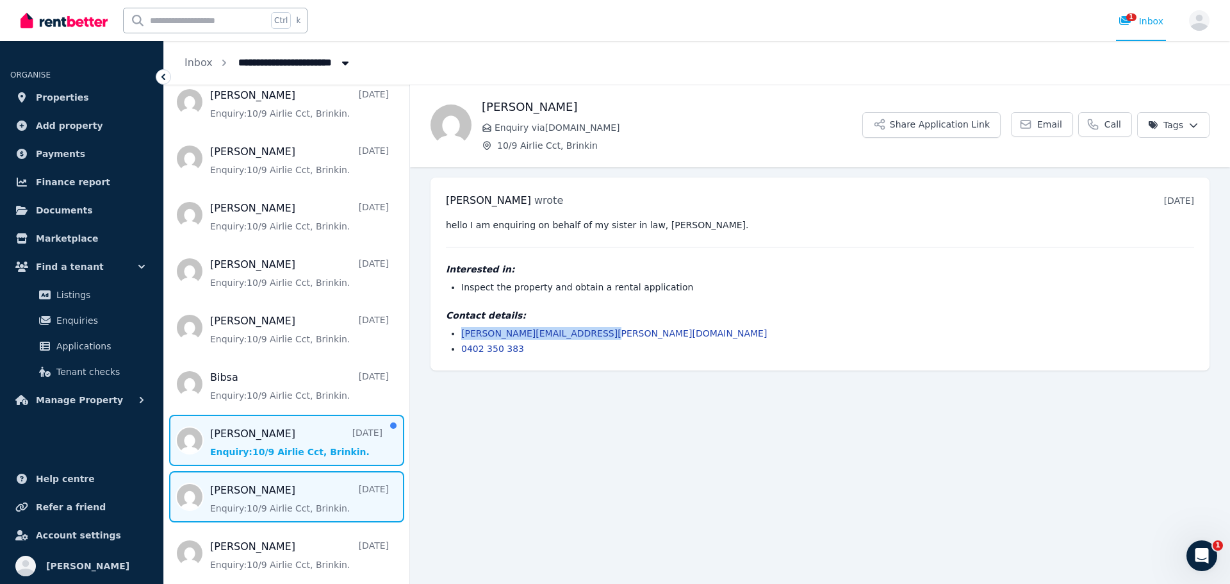
click at [264, 446] on span "Message list" at bounding box center [286, 439] width 245 height 51
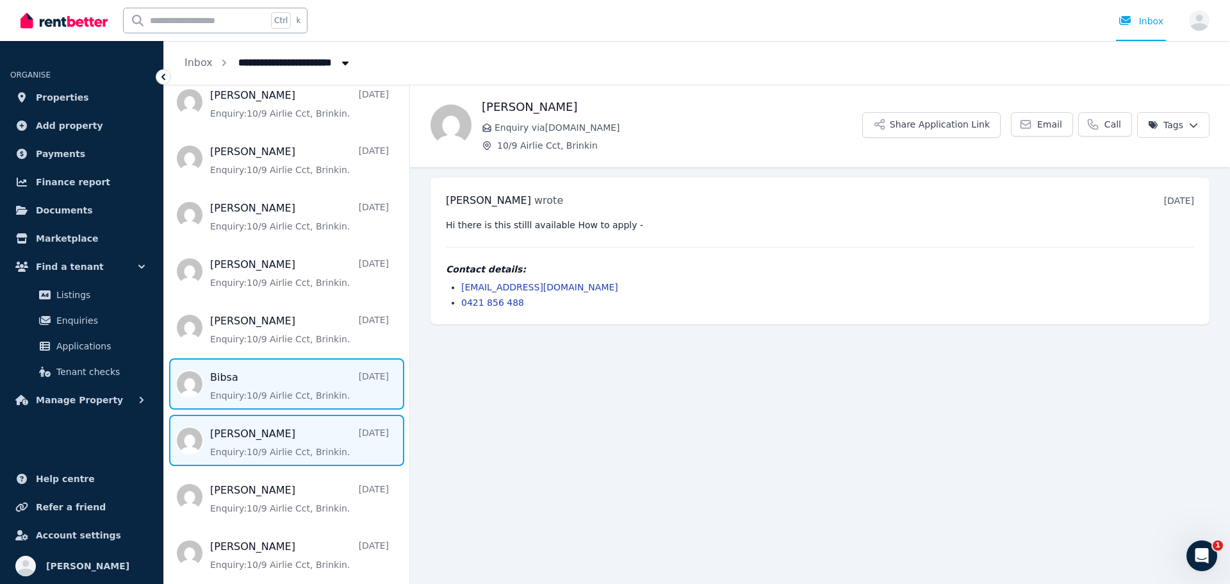
click at [279, 396] on span "Message list" at bounding box center [286, 383] width 245 height 51
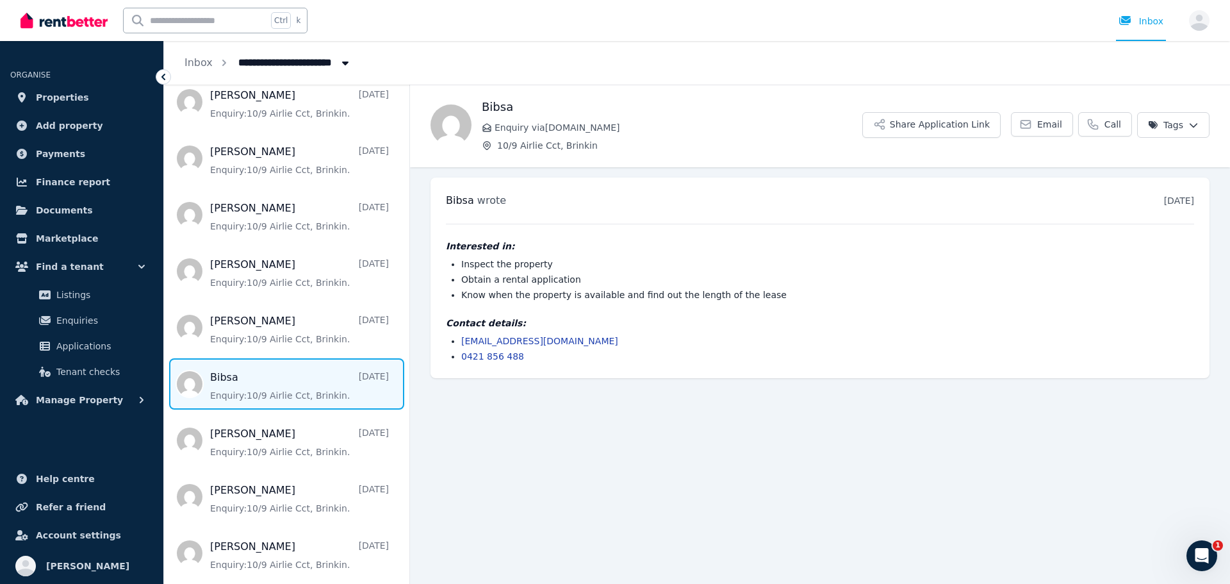
click at [248, 354] on ul "Nige 2 hours ago Enquiry: 10/9 Airlie Cct, Brinkin . abhishek a day ago Enquiry…" at bounding box center [286, 130] width 245 height 897
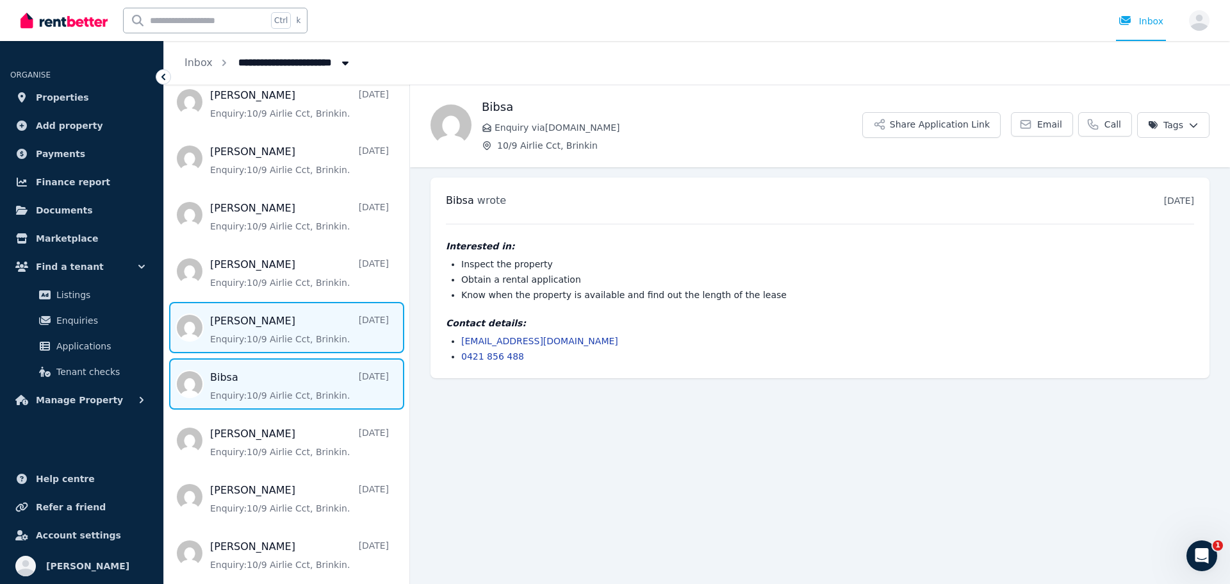
click at [247, 338] on span "Message list" at bounding box center [286, 327] width 245 height 51
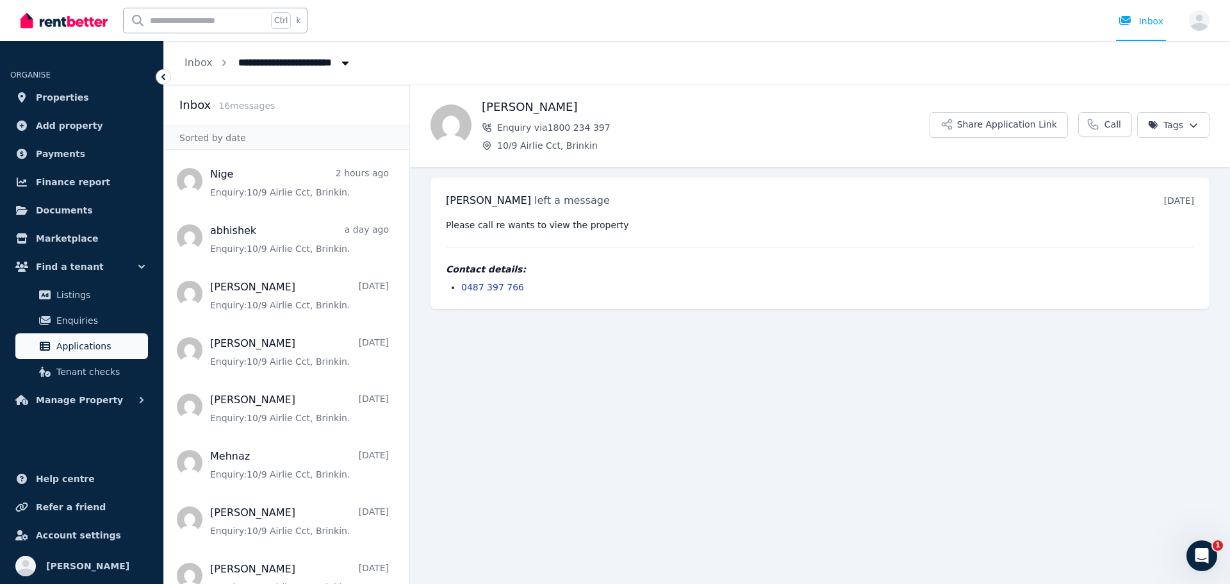
click at [84, 353] on span "Applications" at bounding box center [99, 345] width 86 height 15
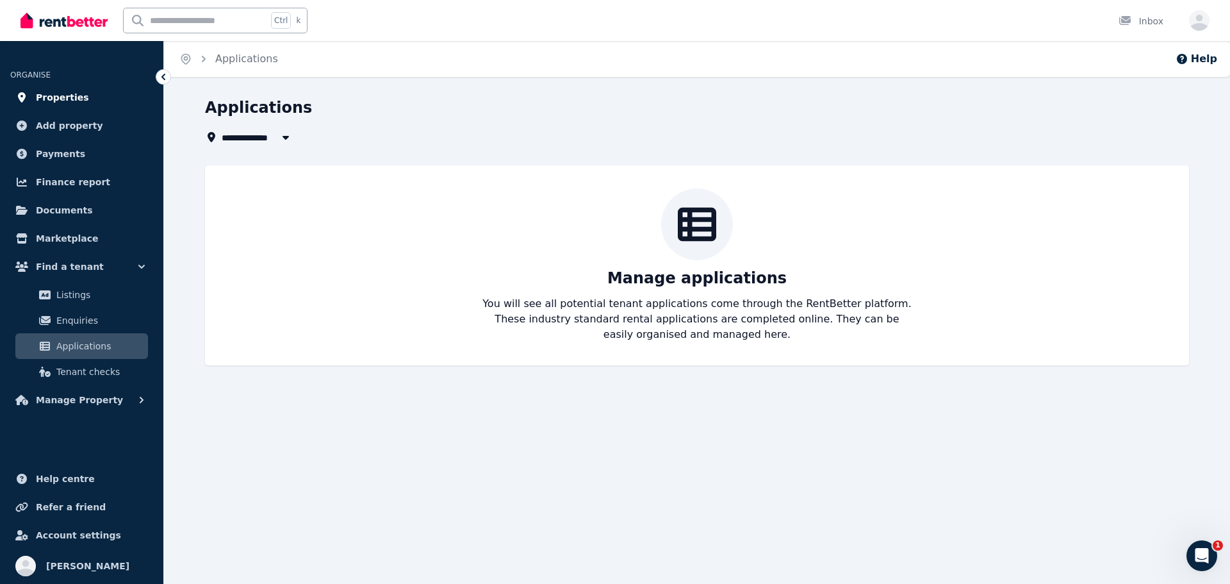
click at [71, 90] on span "Properties" at bounding box center [62, 97] width 53 height 15
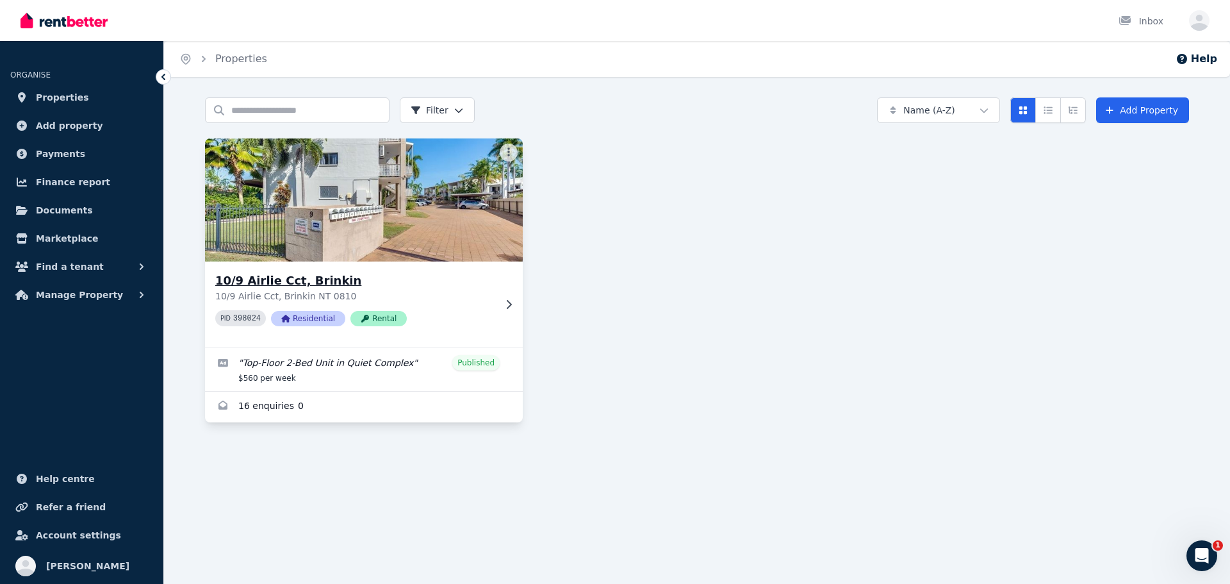
click at [498, 295] on div "10/9 Airlie Cct, Brinkin 10/9 Airlie Cct, Brinkin NT 0810 PID 398024 Residentia…" at bounding box center [364, 303] width 318 height 85
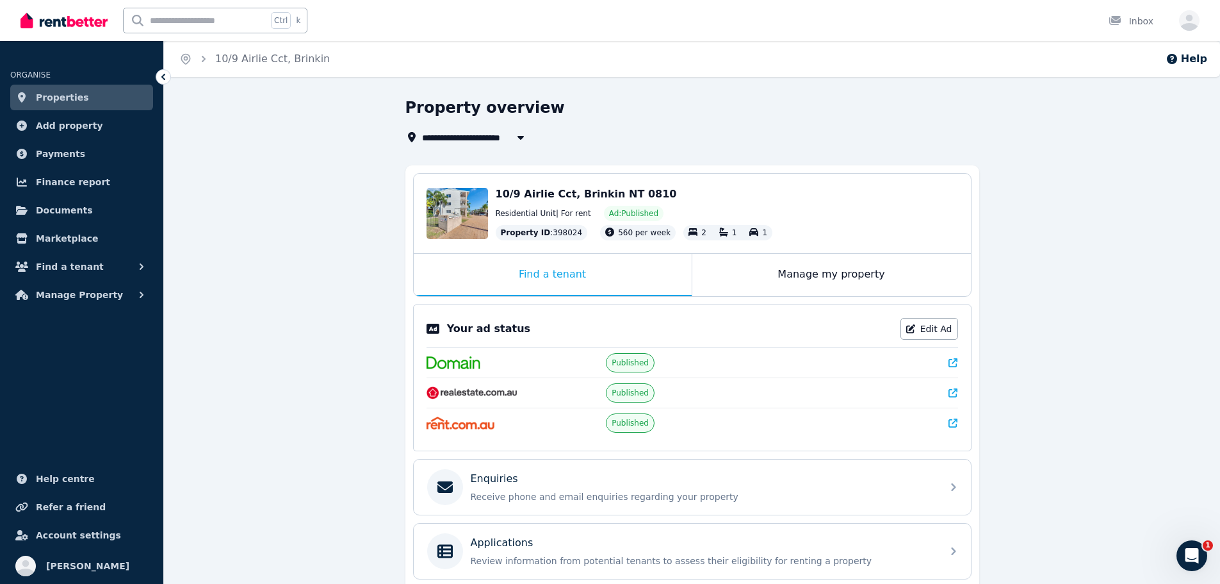
click at [88, 325] on ul "ORGANISE Properties Add property Payments Finance report Documents Marketplace …" at bounding box center [81, 319] width 163 height 530
click at [86, 305] on button "Manage Property" at bounding box center [81, 295] width 143 height 26
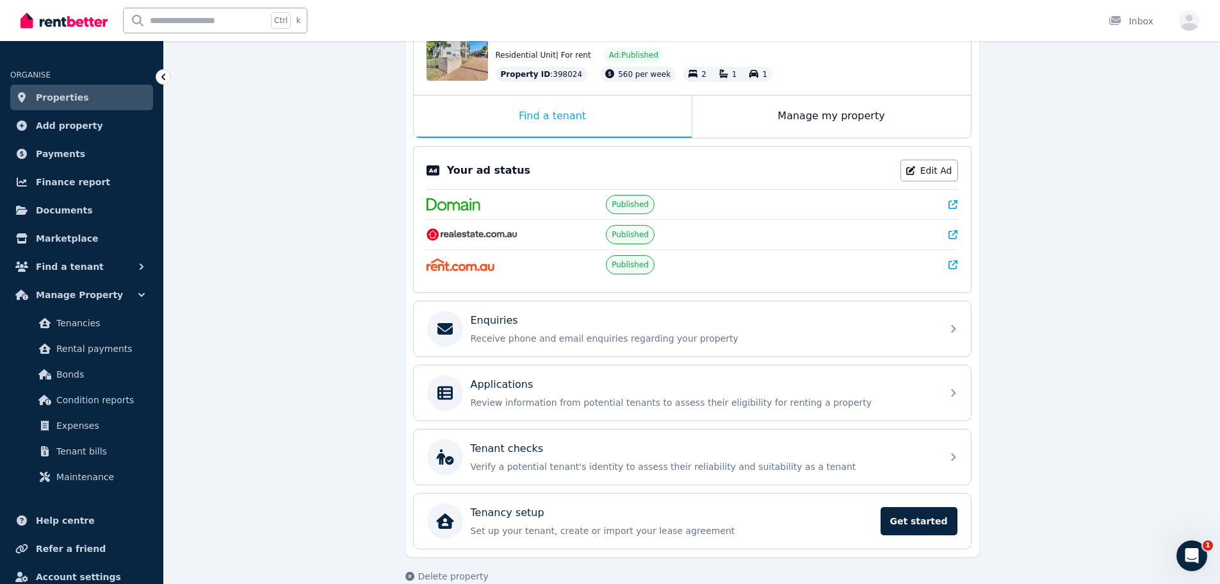
scroll to position [180, 0]
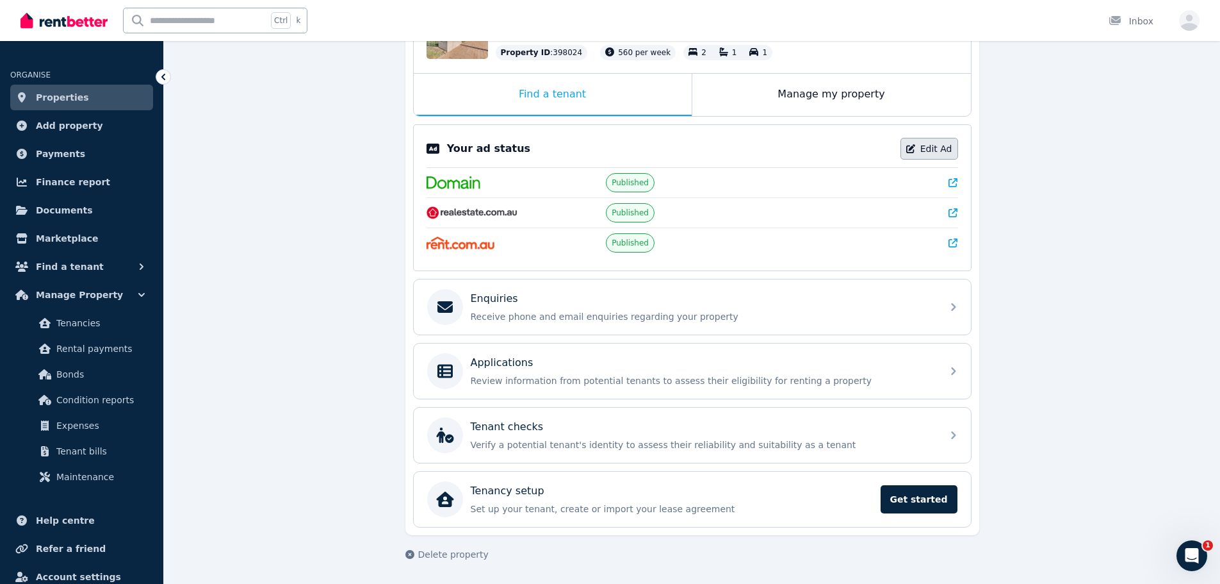
click at [952, 156] on link "Edit Ad" at bounding box center [930, 149] width 58 height 22
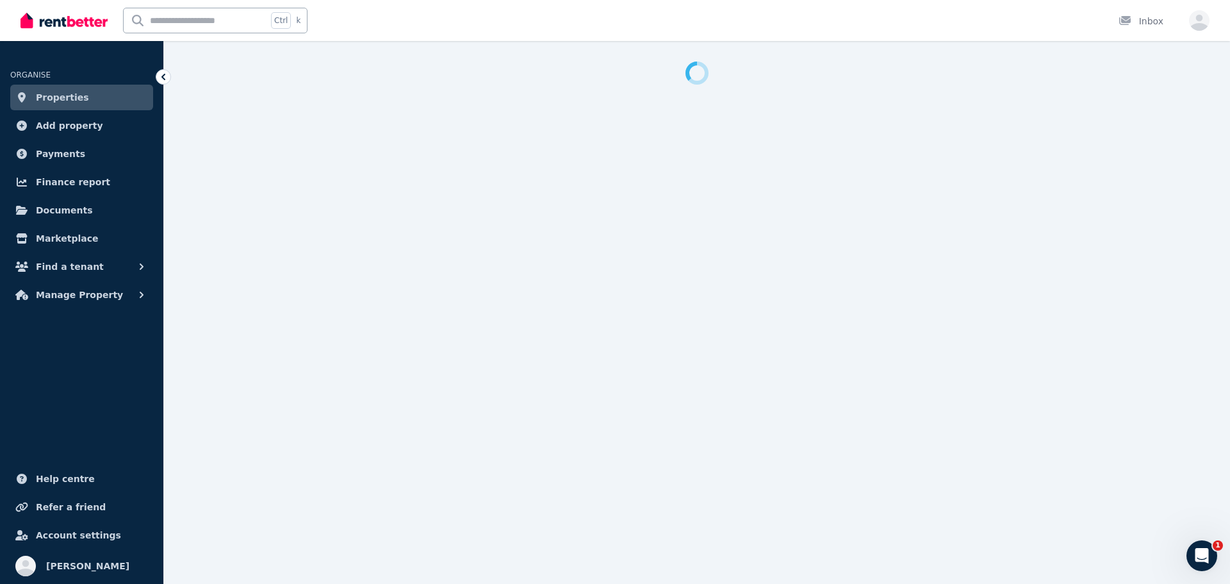
select select "**********"
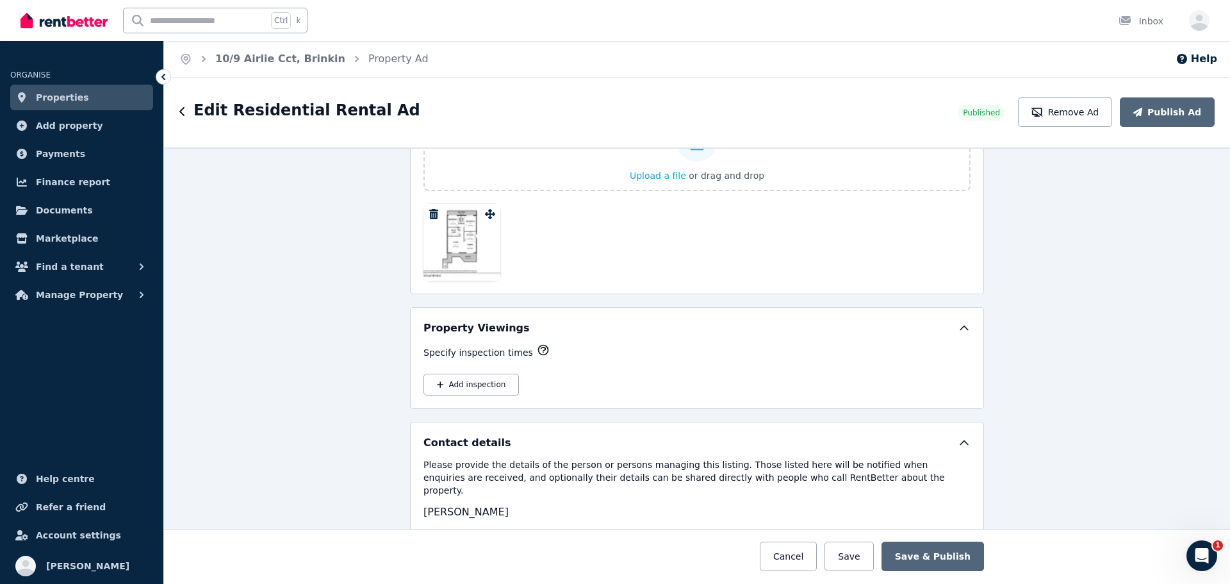
scroll to position [1922, 0]
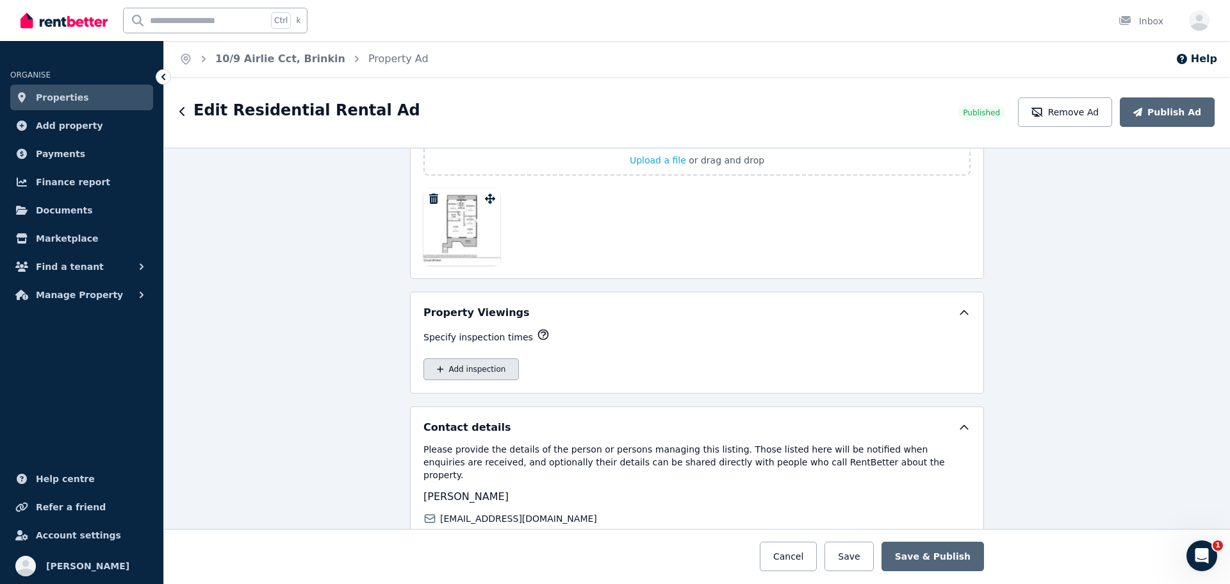
click at [503, 370] on button "Add inspection" at bounding box center [470, 369] width 95 height 22
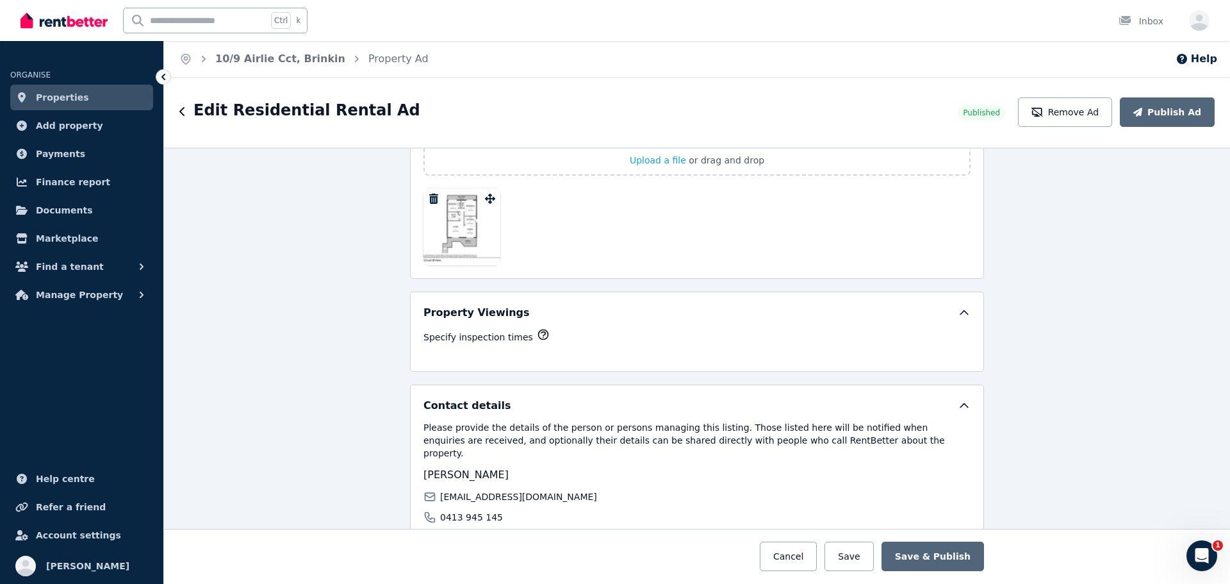
select select "**"
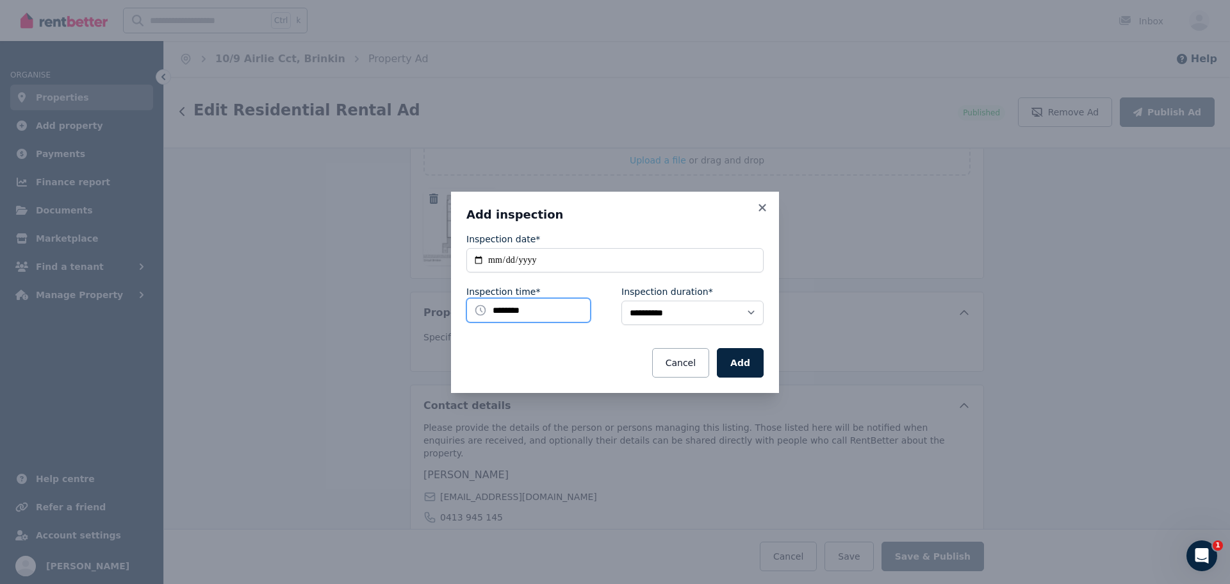
click at [520, 313] on input "********" at bounding box center [528, 310] width 124 height 24
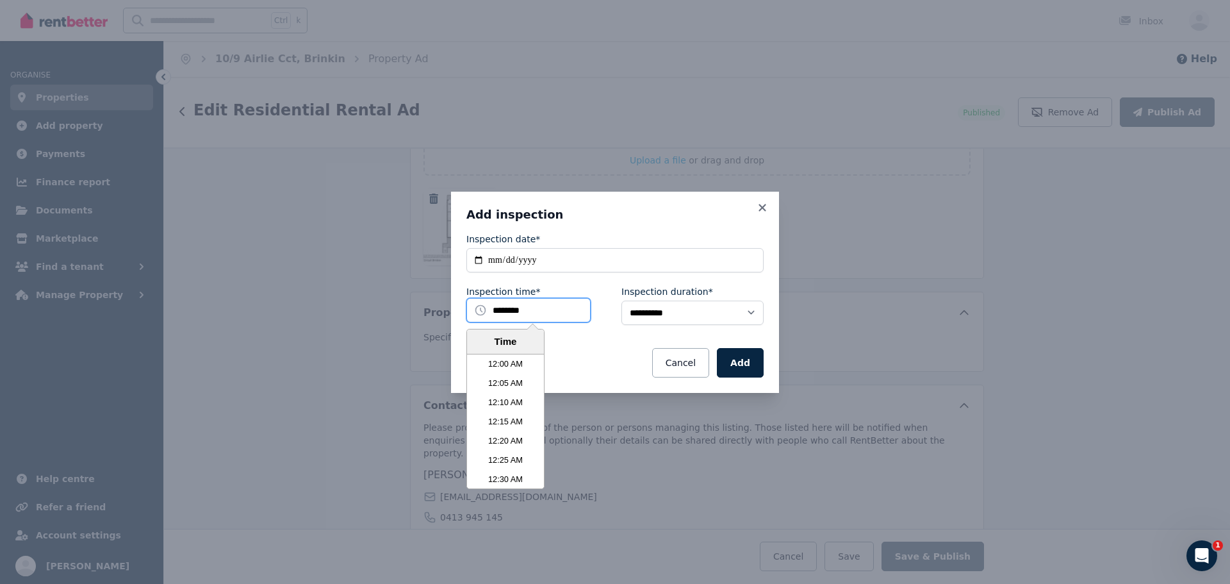
scroll to position [2364, 0]
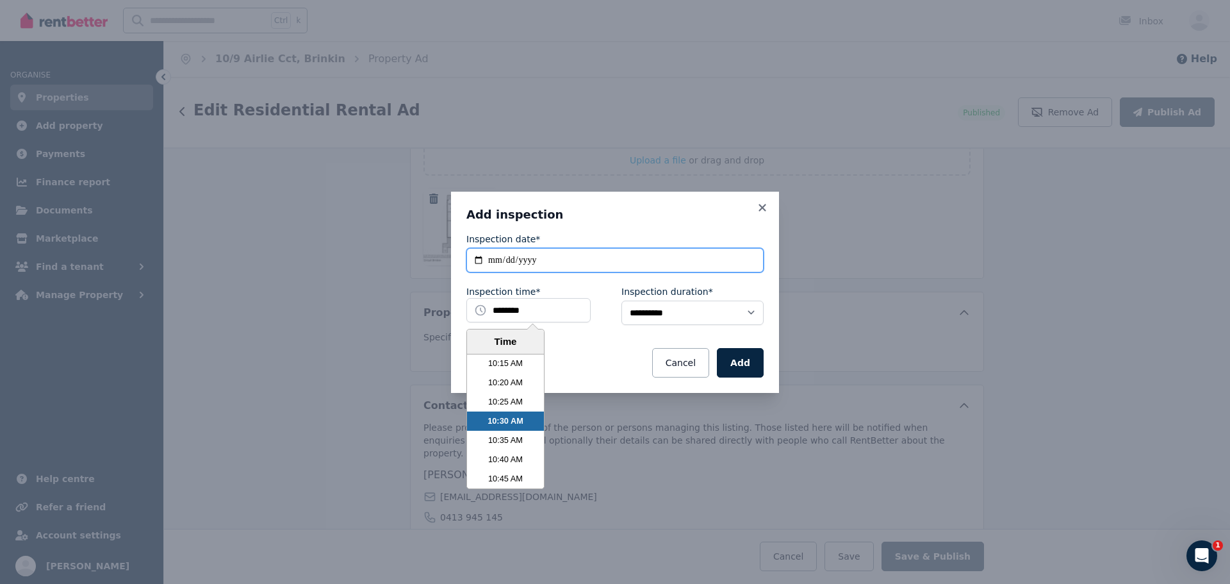
click at [507, 255] on input "**********" at bounding box center [614, 260] width 297 height 24
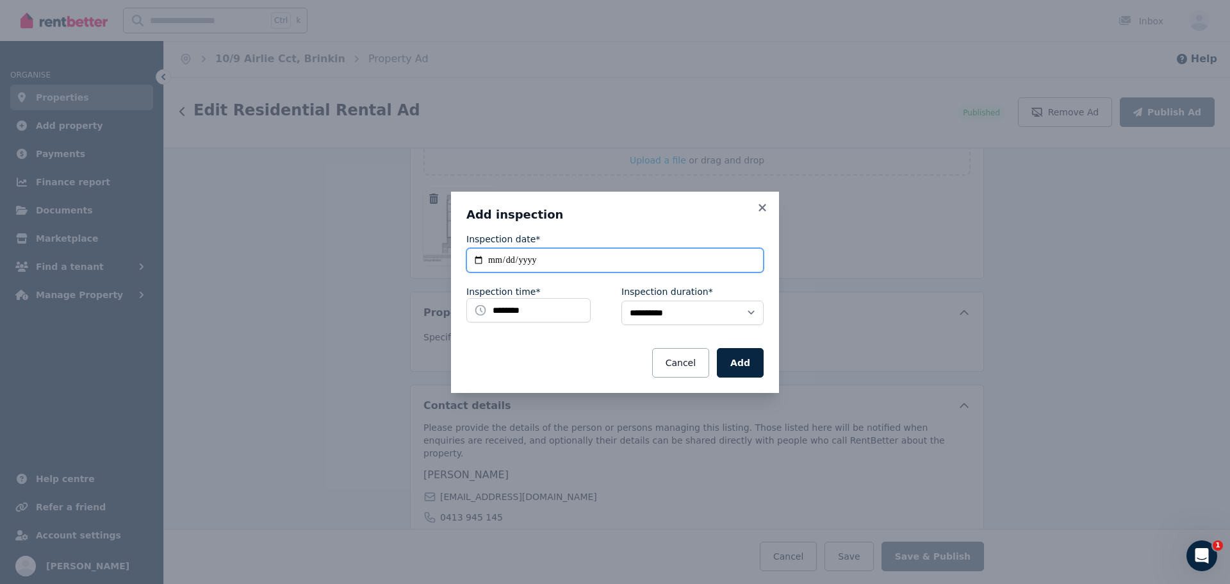
click at [560, 256] on input "**********" at bounding box center [614, 260] width 297 height 24
click at [514, 322] on div "Inspection time* ********" at bounding box center [537, 310] width 142 height 50
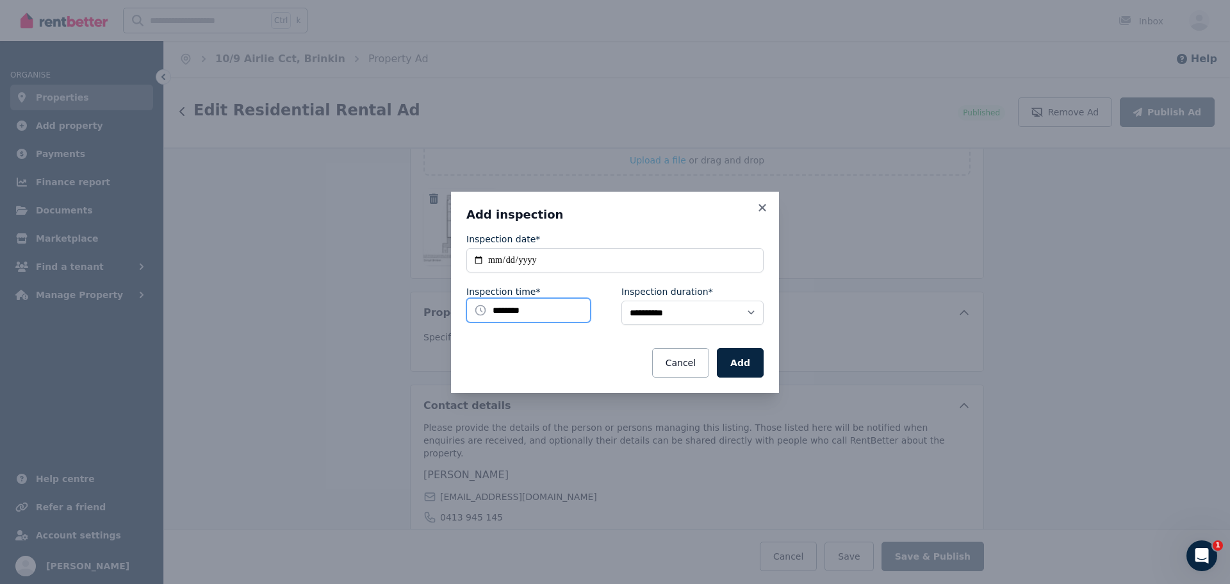
click at [518, 310] on input "********" at bounding box center [528, 310] width 124 height 24
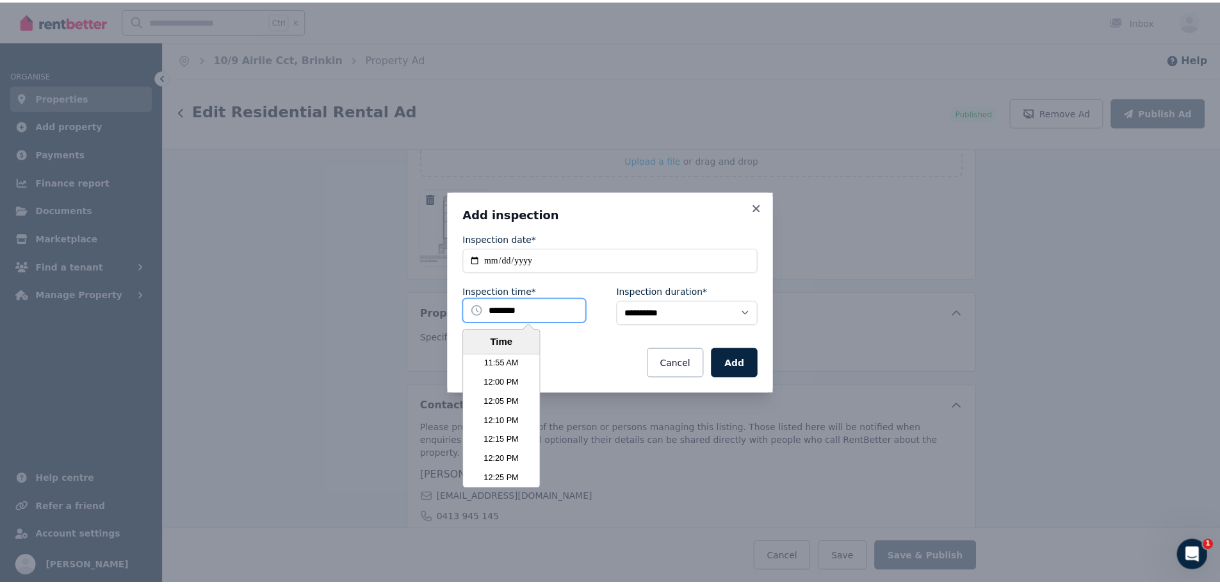
scroll to position [2941, 0]
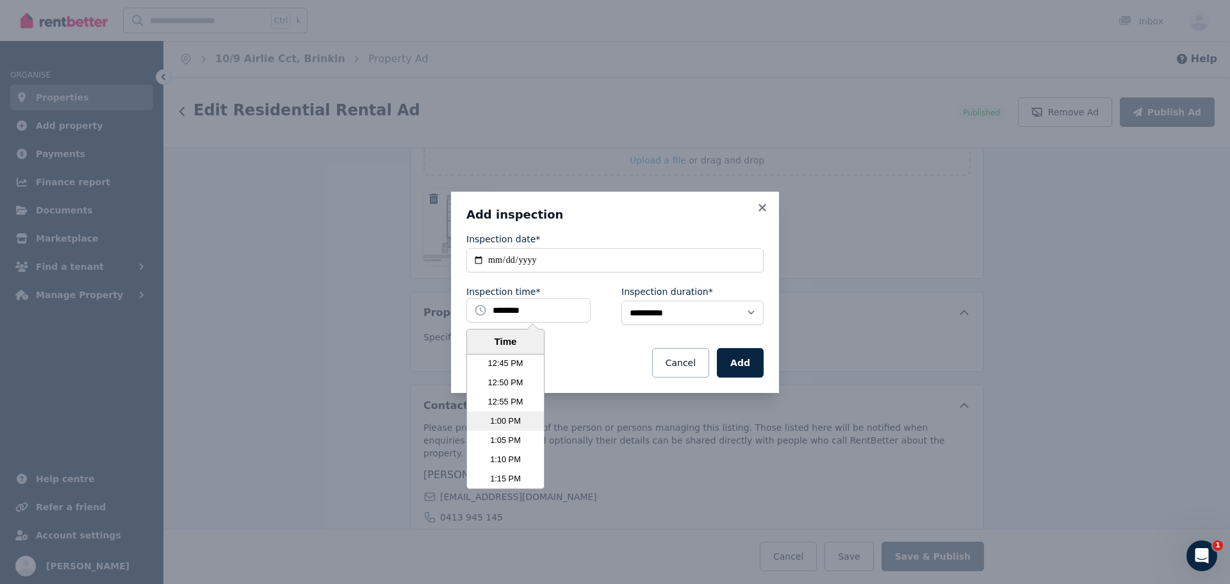
click at [512, 420] on li "1:00 PM" at bounding box center [505, 420] width 77 height 19
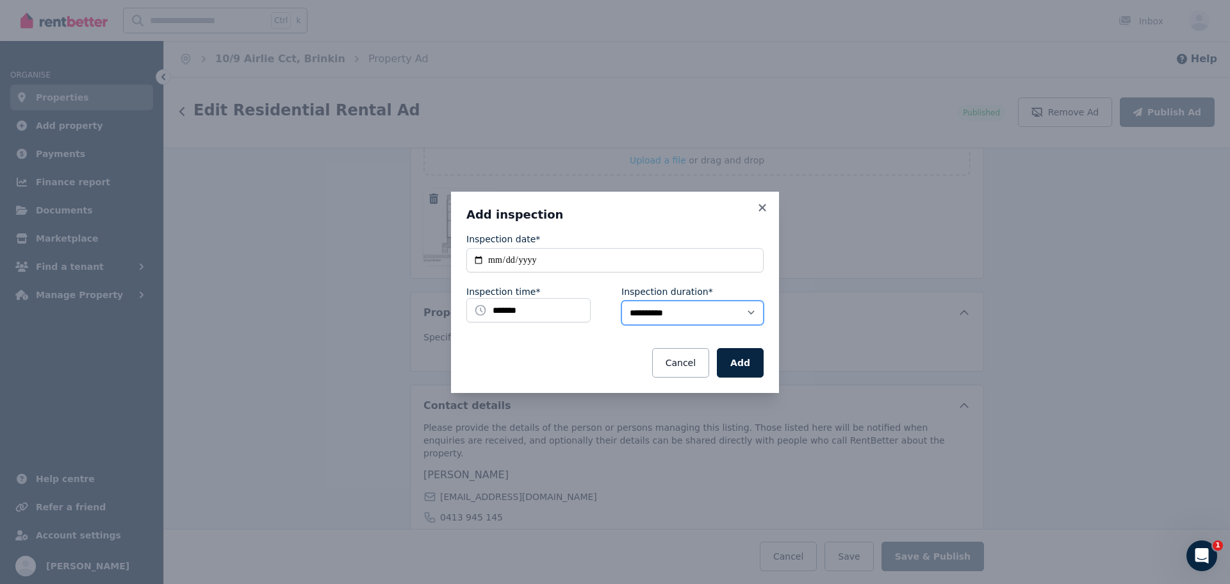
click at [660, 310] on select "**********" at bounding box center [692, 312] width 142 height 24
click at [621, 300] on select "**********" at bounding box center [692, 312] width 142 height 24
click at [740, 364] on button "Add" at bounding box center [740, 362] width 47 height 29
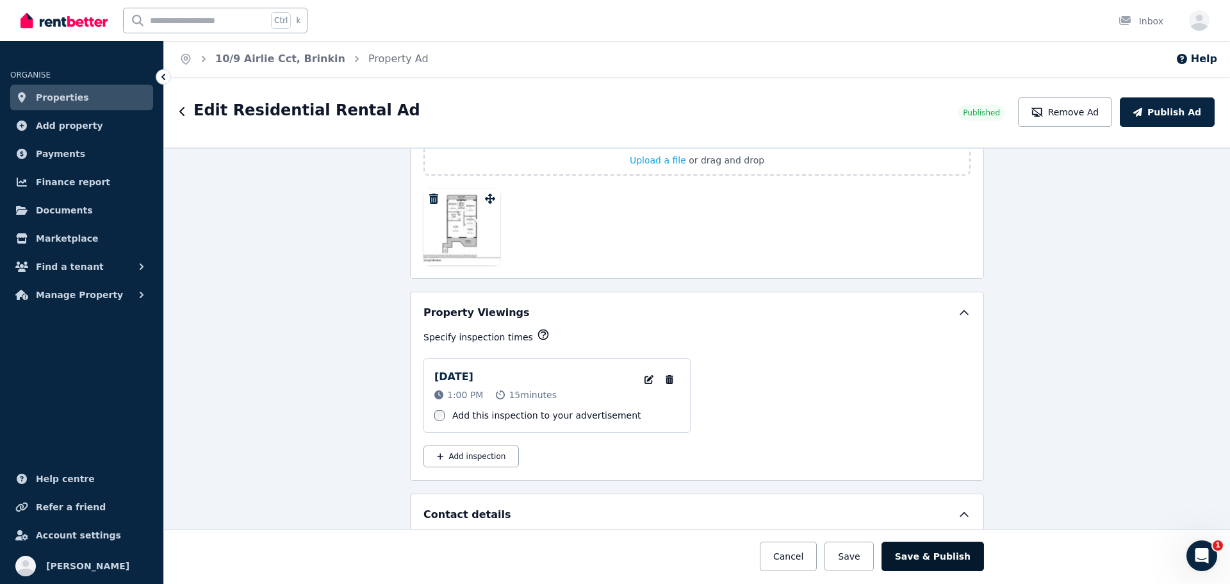
click at [951, 558] on button "Save & Publish" at bounding box center [932, 555] width 102 height 29
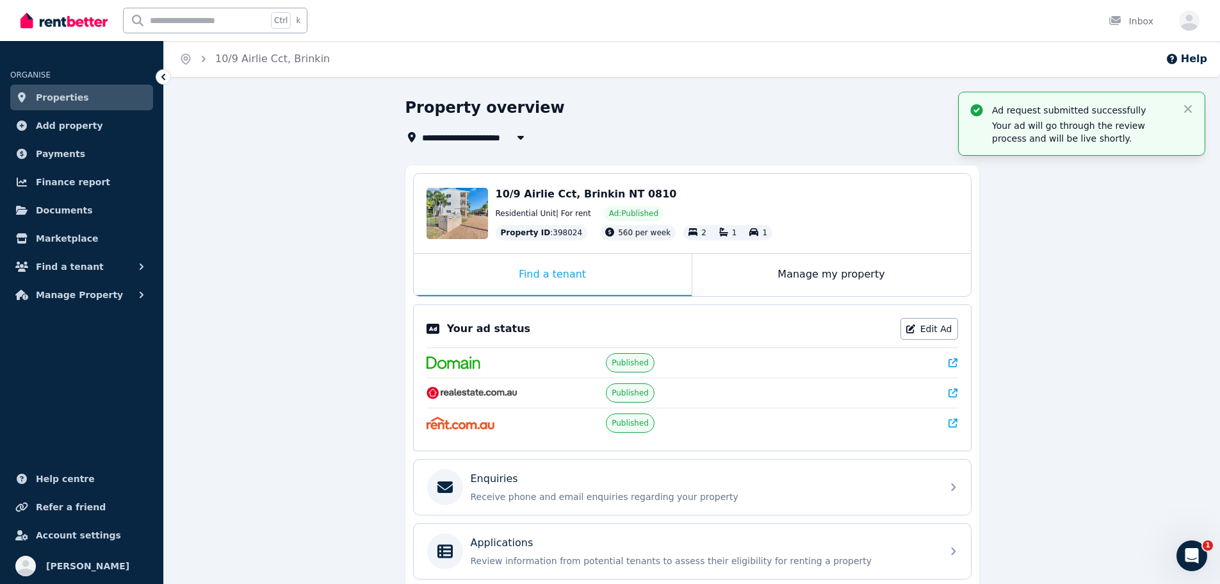
click at [896, 145] on div "**********" at bounding box center [692, 418] width 574 height 643
click at [1133, 265] on div "**********" at bounding box center [692, 430] width 1056 height 666
click at [1100, 234] on div "**********" at bounding box center [692, 430] width 1056 height 666
